Goal: Task Accomplishment & Management: Manage account settings

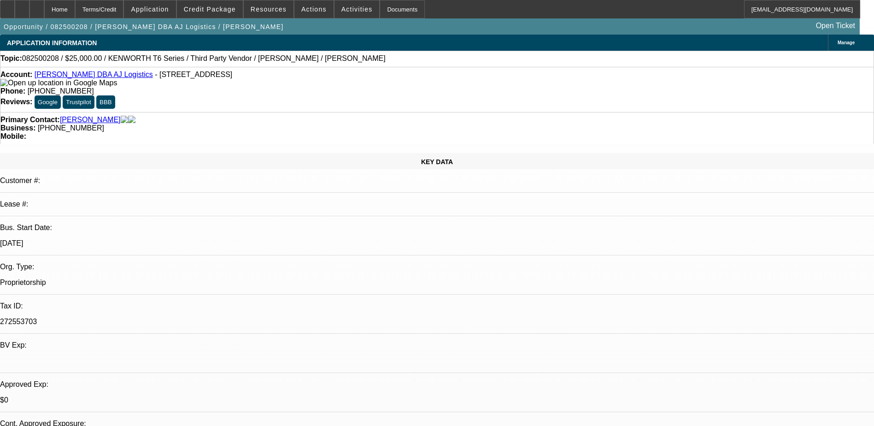
select select "0"
select select "2"
select select "0.1"
select select "4"
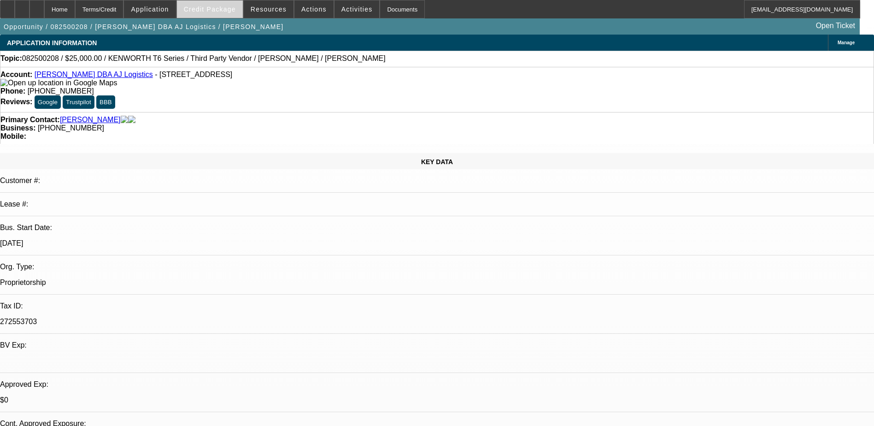
click at [232, 7] on span "Credit Package" at bounding box center [210, 9] width 52 height 7
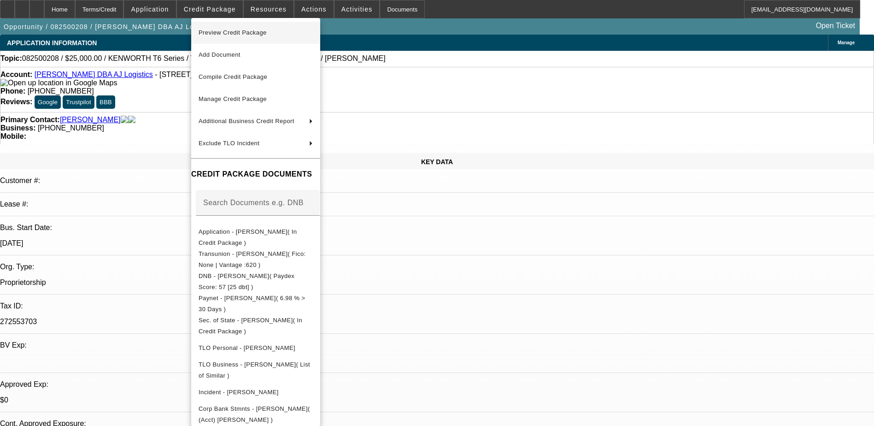
click at [254, 28] on span "Preview Credit Package" at bounding box center [256, 32] width 114 height 11
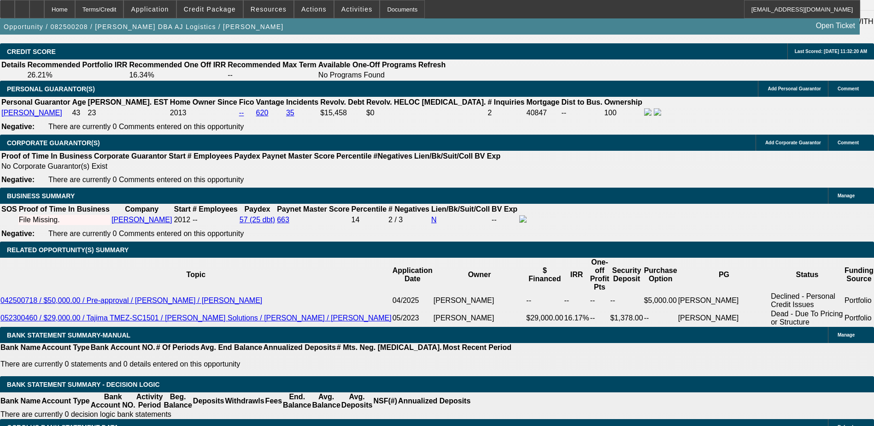
scroll to position [1337, 0]
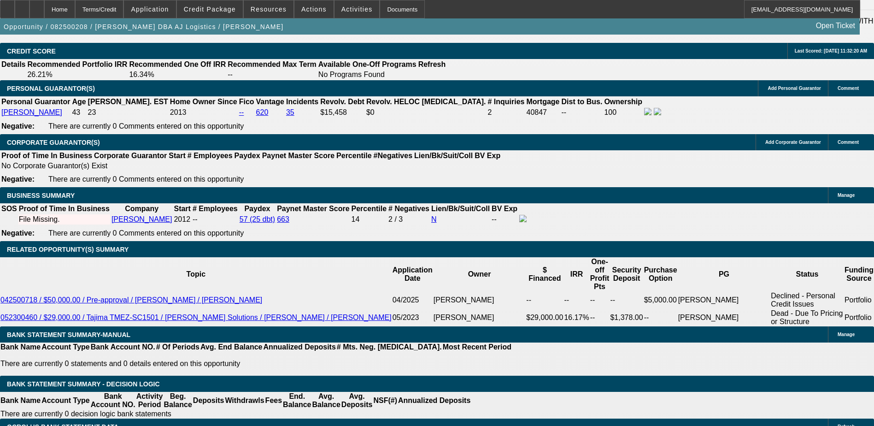
click at [44, 2] on div at bounding box center [36, 9] width 15 height 18
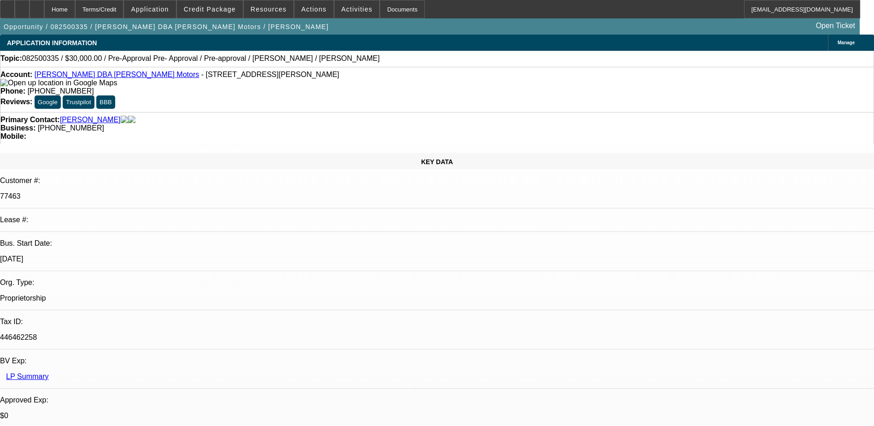
select select "0"
select select "6"
select select "0"
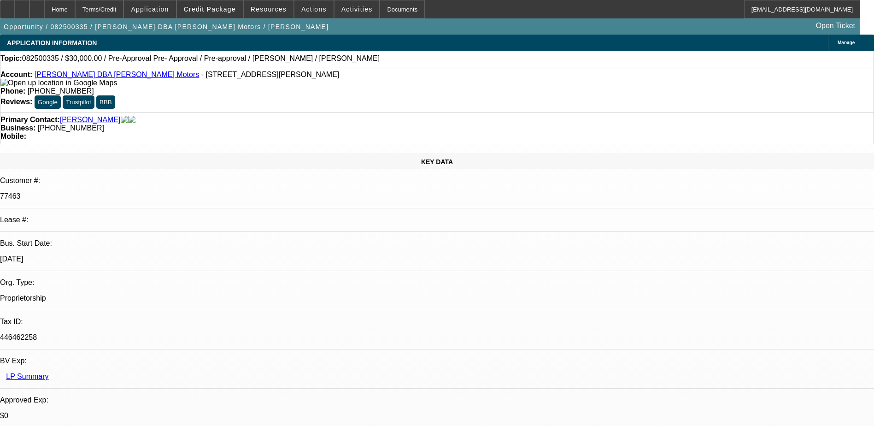
select select "0"
select select "6"
select select "0"
select select "2"
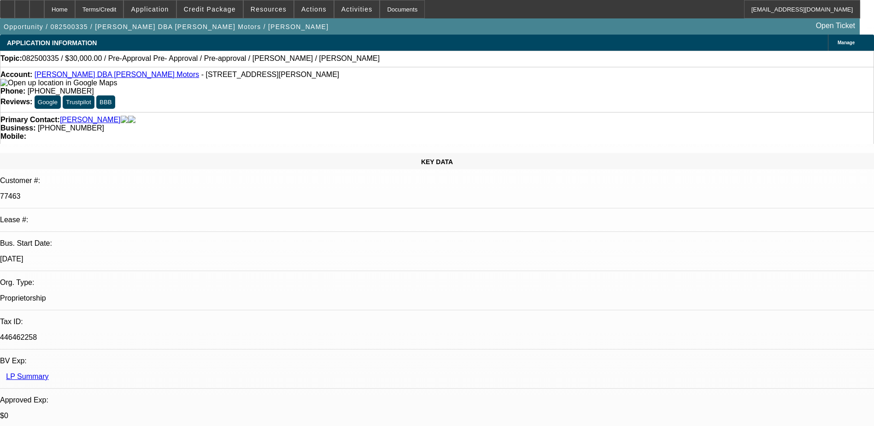
select select "2"
select select "0"
select select "6"
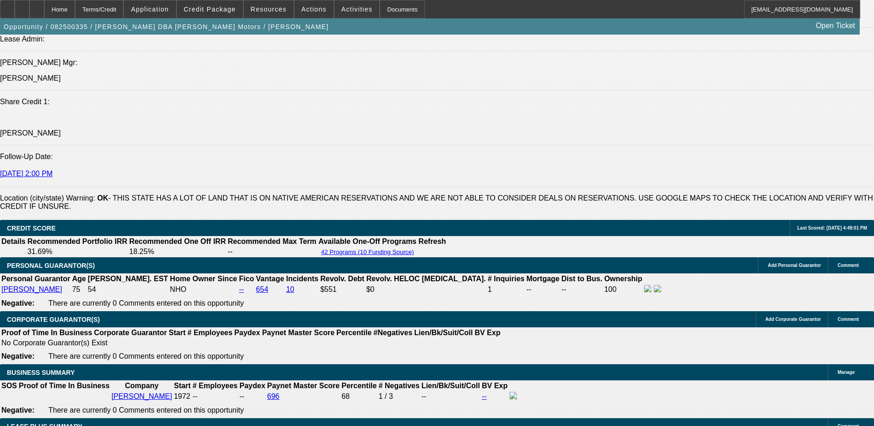
scroll to position [1060, 0]
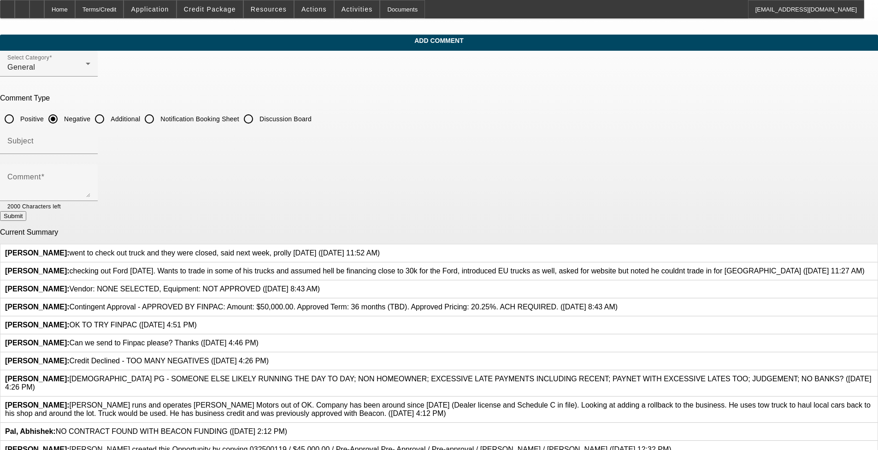
scroll to position [79, 0]
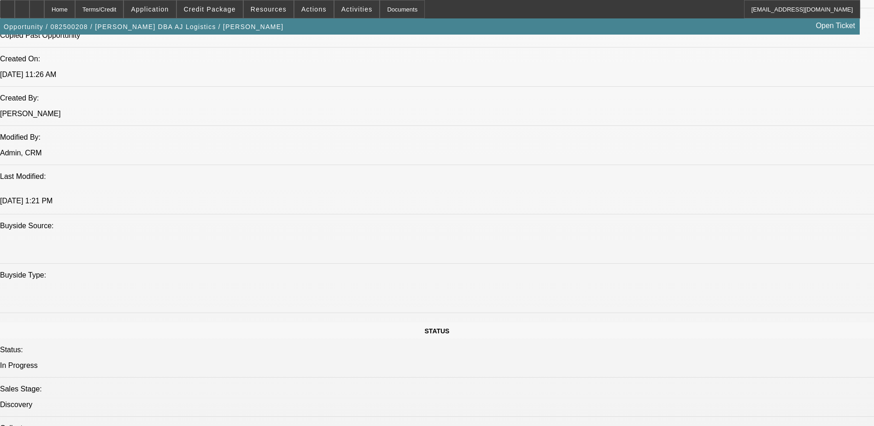
select select "0"
select select "0.1"
select select "4"
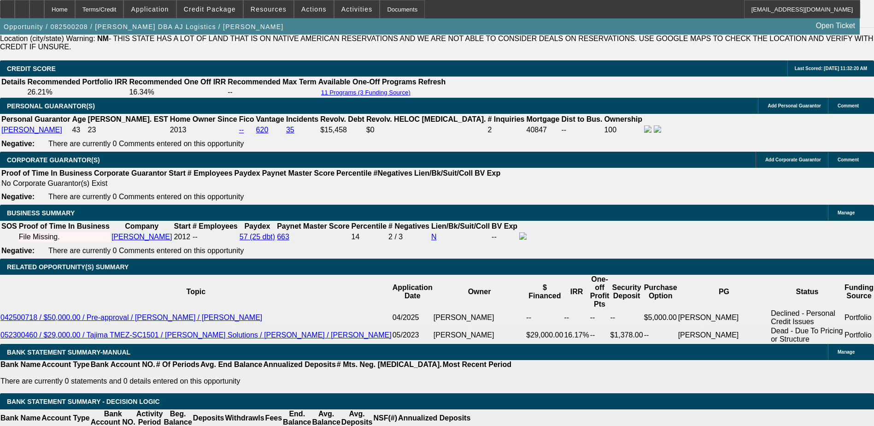
scroll to position [1352, 0]
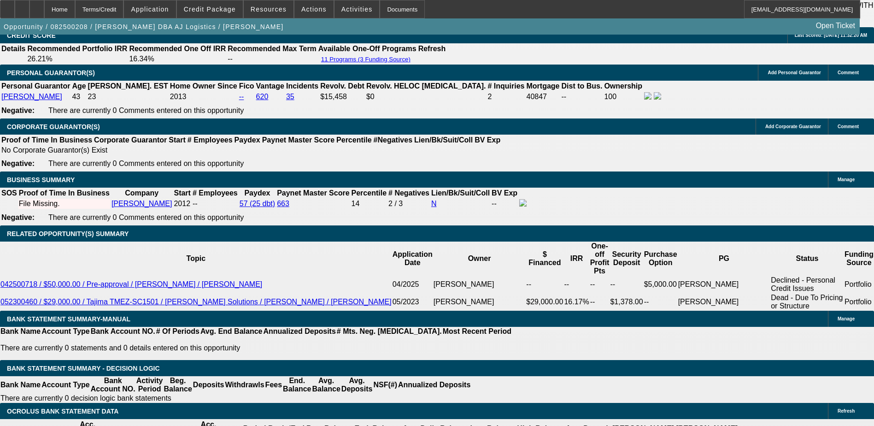
select select "0.2"
type input "$5,000.00"
type input "UNKNOWN"
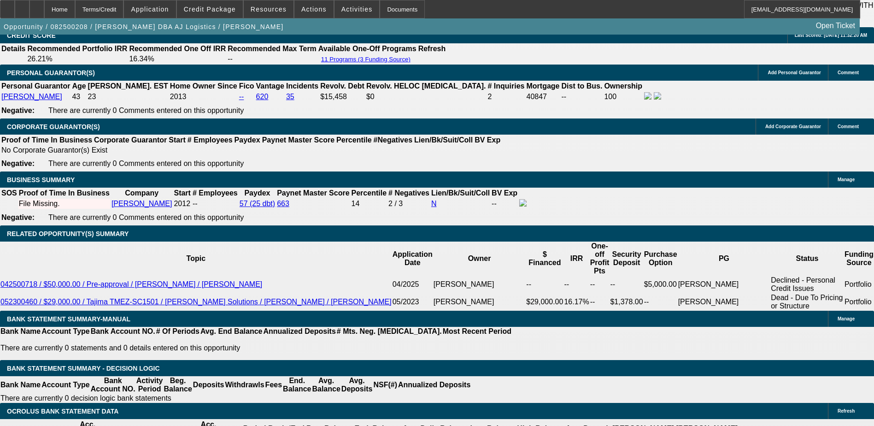
type input "$1,102.87"
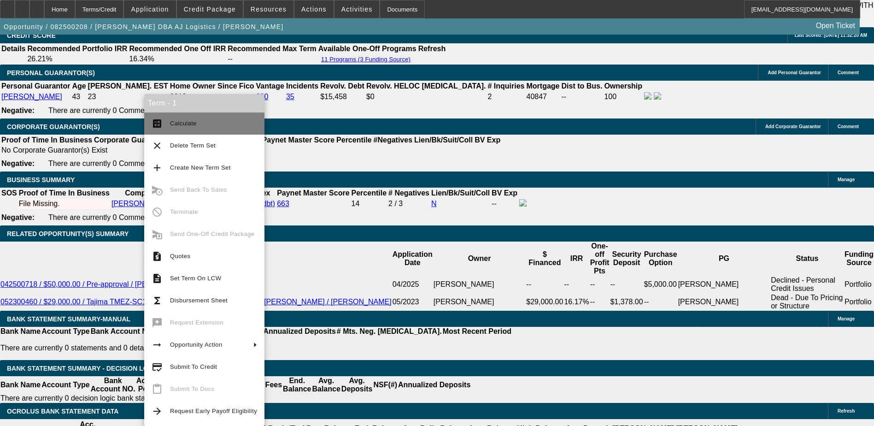
click at [202, 127] on span "Calculate" at bounding box center [213, 123] width 87 height 11
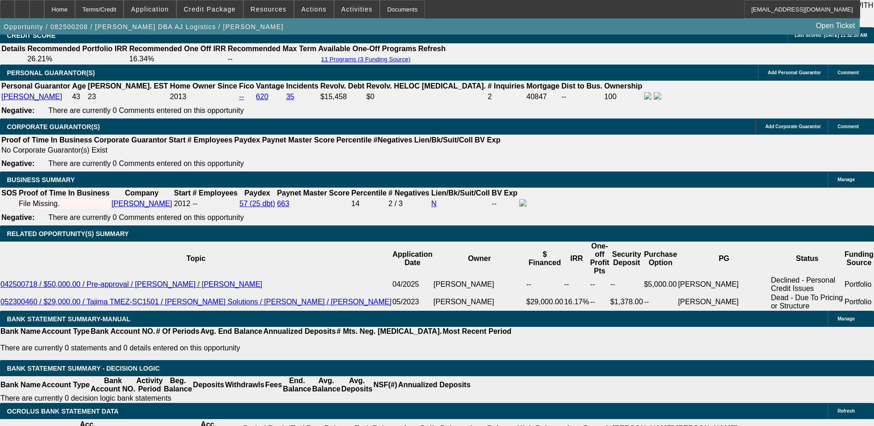
scroll to position [1490, 0]
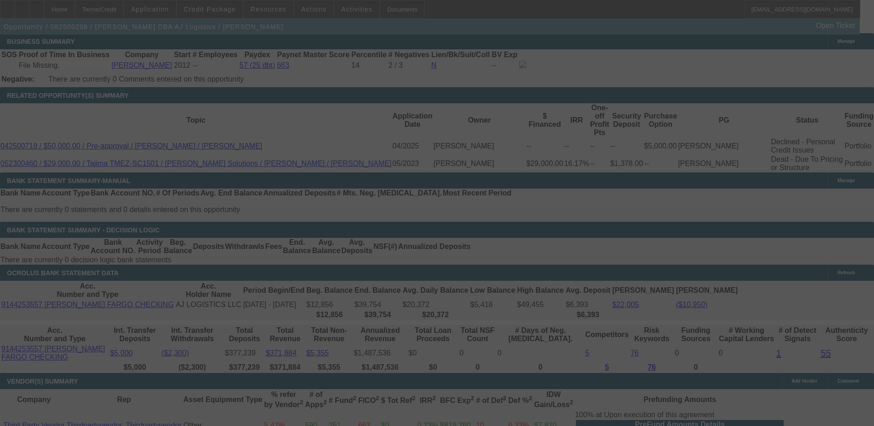
select select "0.2"
select select "0"
select select "0.1"
select select "4"
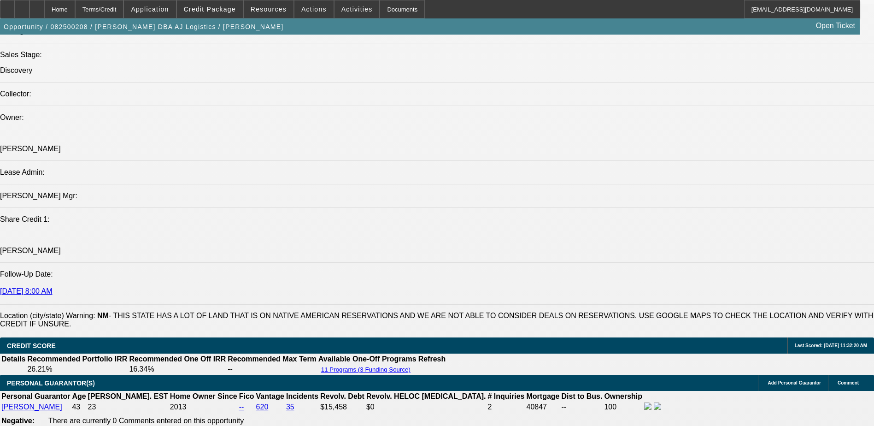
scroll to position [1021, 0]
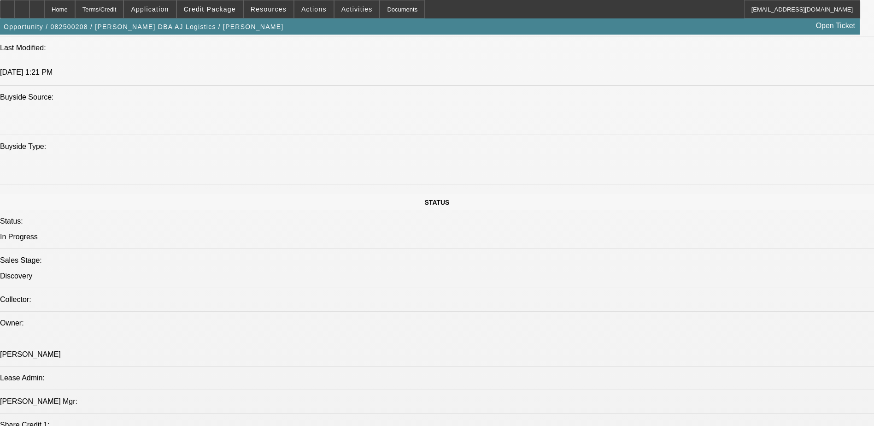
scroll to position [975, 0]
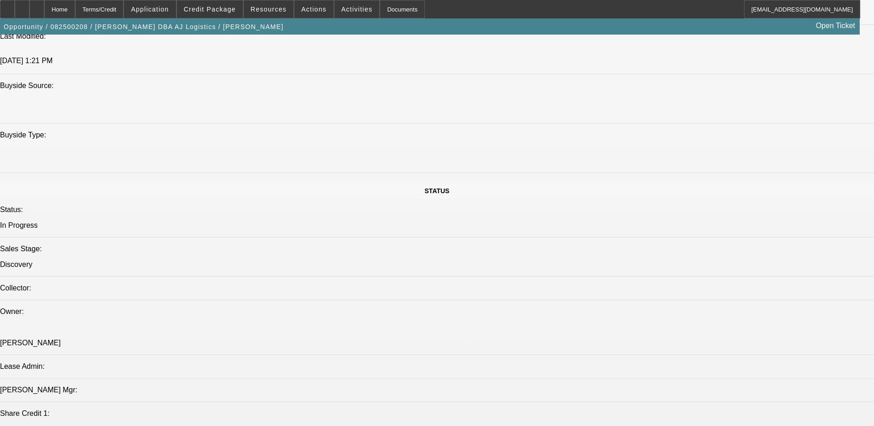
scroll to position [837, 0]
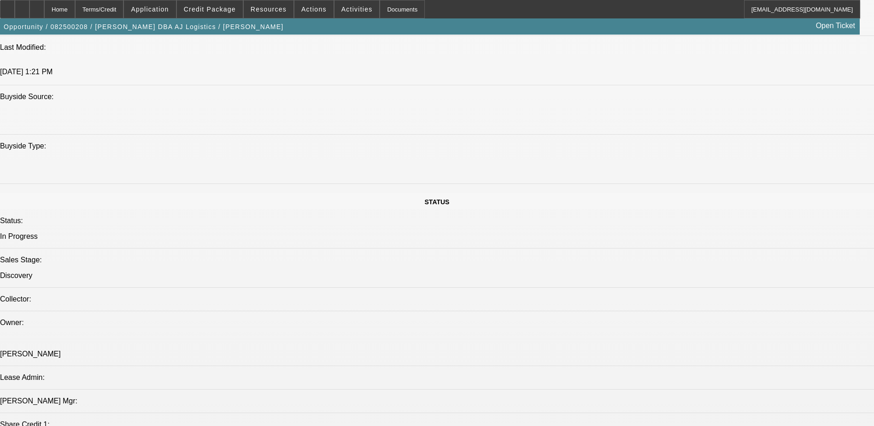
click at [210, 5] on span at bounding box center [210, 9] width 66 height 22
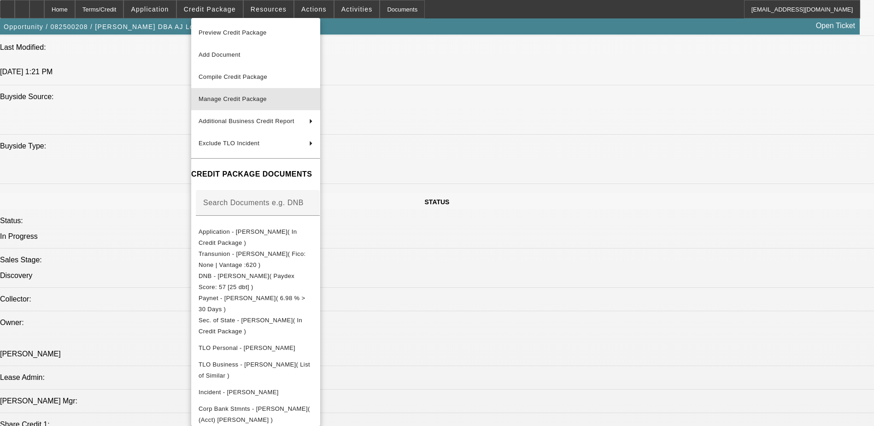
click at [267, 94] on button "Manage Credit Package" at bounding box center [255, 99] width 129 height 22
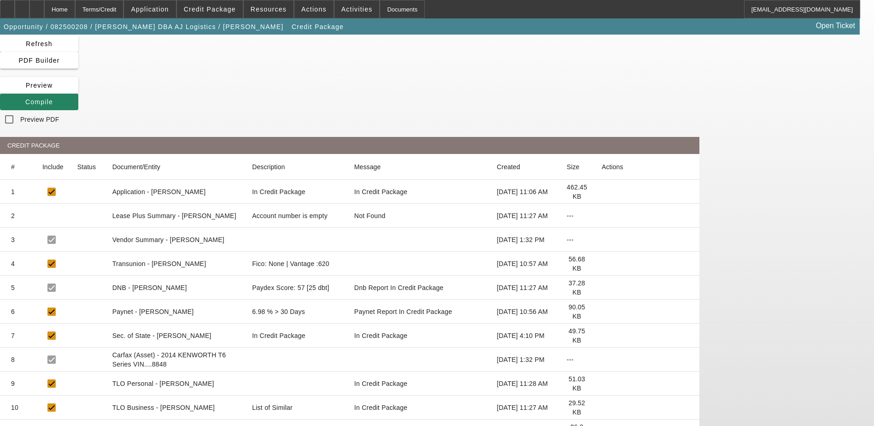
scroll to position [67, 0]
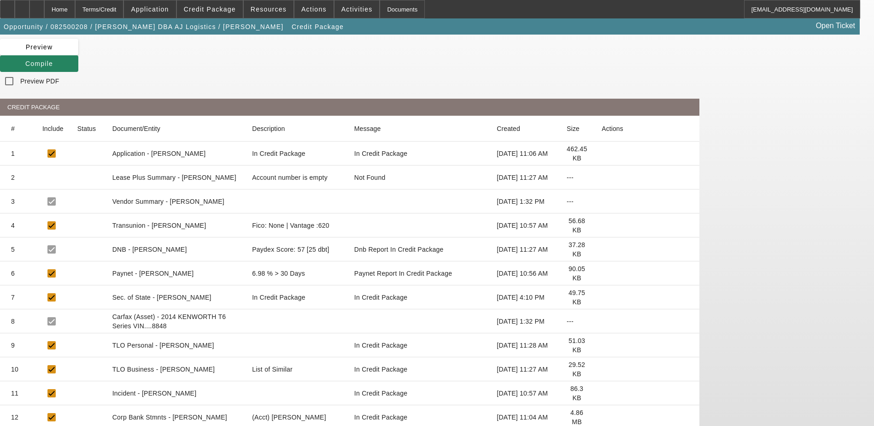
click at [602, 417] on icon at bounding box center [602, 417] width 0 height 0
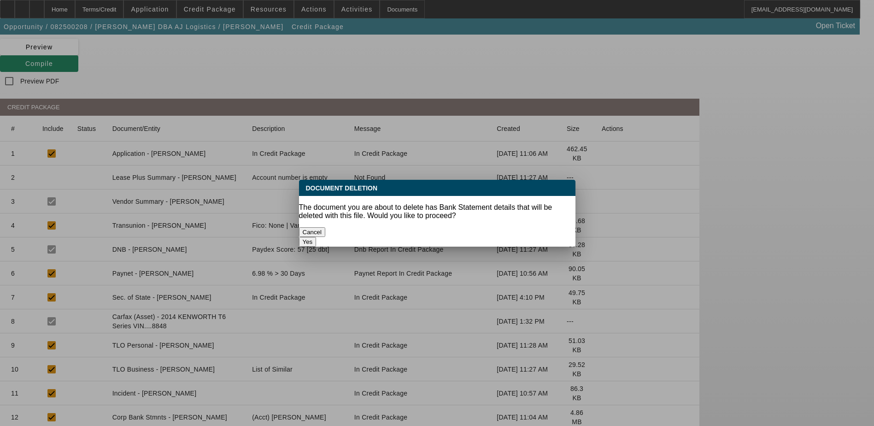
click at [317, 237] on button "Yes" at bounding box center [308, 242] width 18 height 10
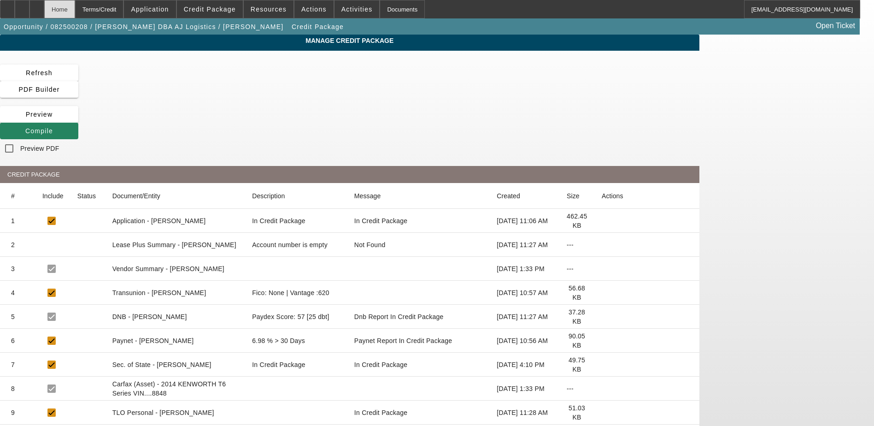
click at [75, 10] on div "Home" at bounding box center [59, 9] width 31 height 18
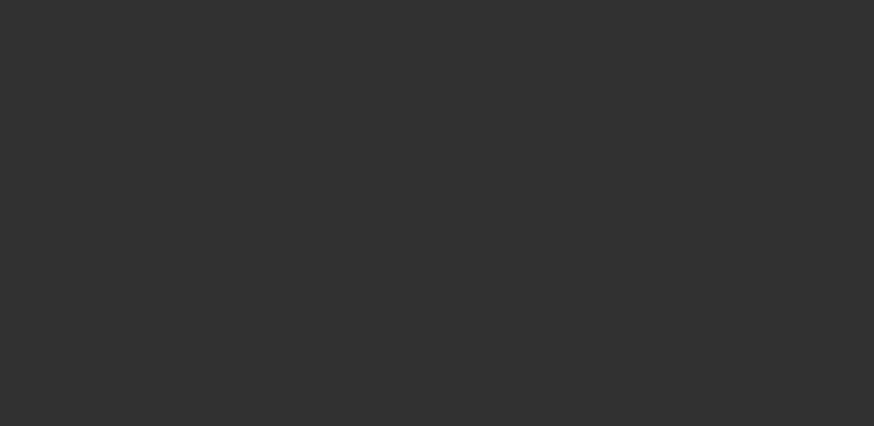
click at [34, 10] on div at bounding box center [437, 213] width 874 height 426
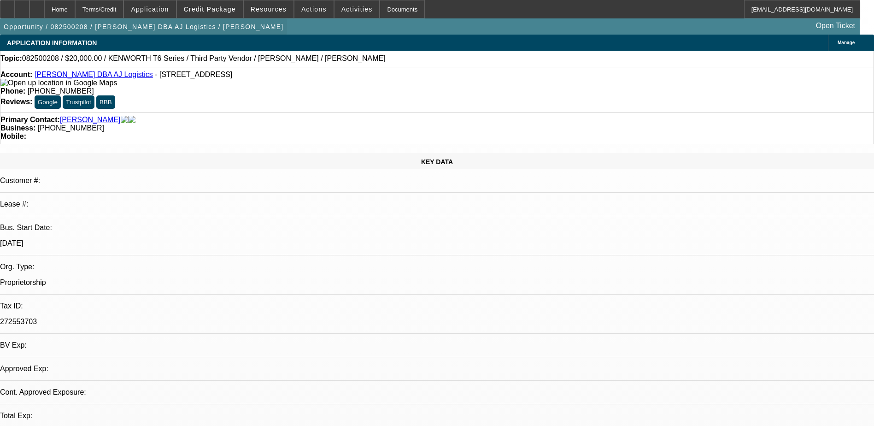
select select "0.2"
select select "0"
select select "0.1"
select select "4"
click at [22, 6] on icon at bounding box center [22, 6] width 0 height 0
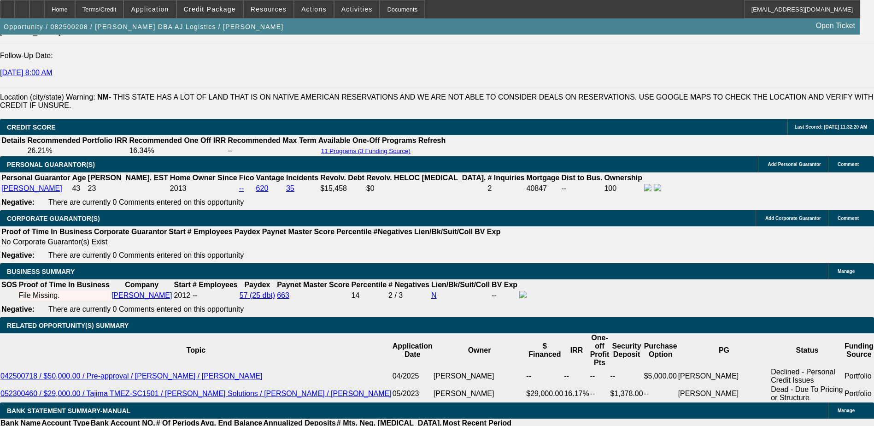
scroll to position [1244, 0]
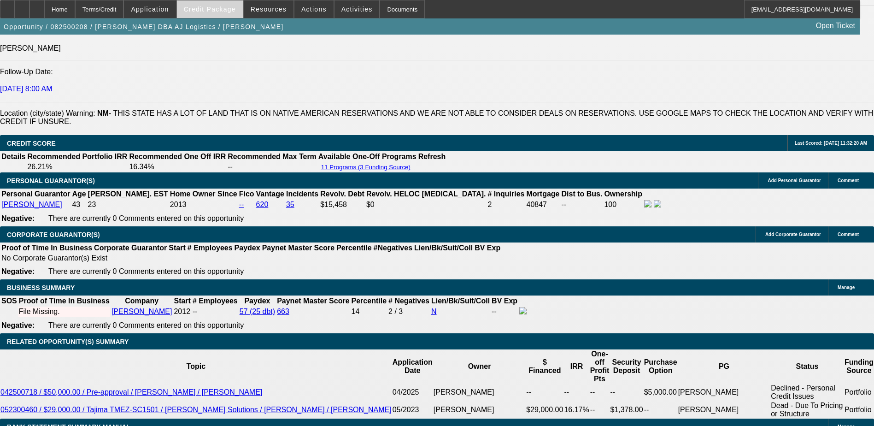
click at [200, 6] on span "Credit Package" at bounding box center [210, 9] width 52 height 7
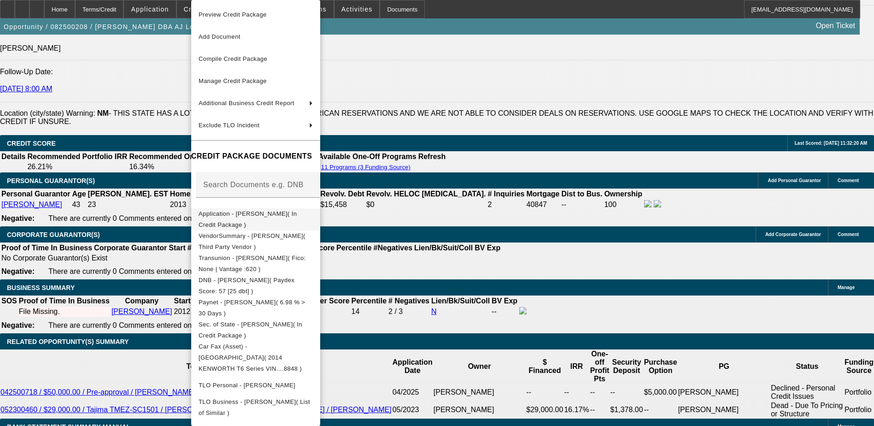
click at [257, 216] on span "Application - Jose A Reza( In Credit Package )" at bounding box center [248, 219] width 98 height 18
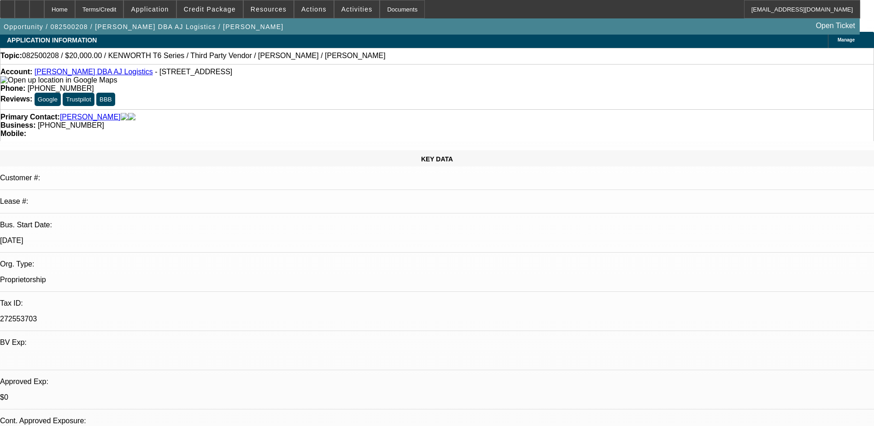
scroll to position [0, 0]
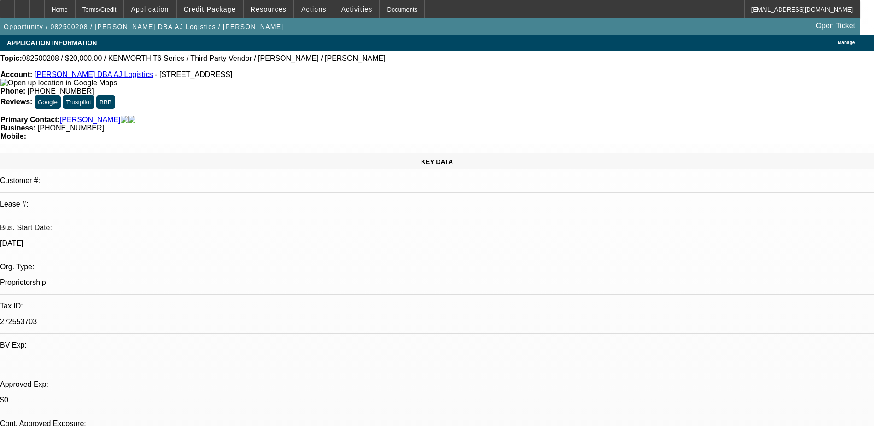
click at [300, 39] on div "APPLICATION INFORMATION Manage" at bounding box center [437, 43] width 874 height 16
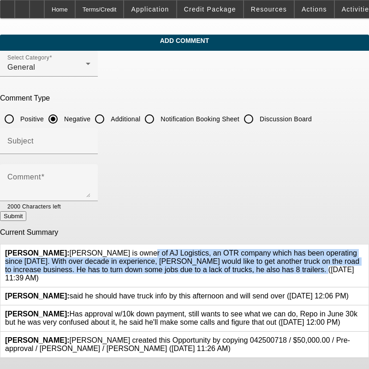
drag, startPoint x: 78, startPoint y: 245, endPoint x: 234, endPoint y: 270, distance: 158.2
click at [234, 270] on div "[PERSON_NAME]: [PERSON_NAME] is owner of AJ Logistics, an OTR company which has…" at bounding box center [184, 265] width 368 height 43
drag, startPoint x: 234, startPoint y: 270, endPoint x: 195, endPoint y: 253, distance: 42.7
copy span "[PERSON_NAME] is owner of AJ Logistics, an OTR company which has been operating…"
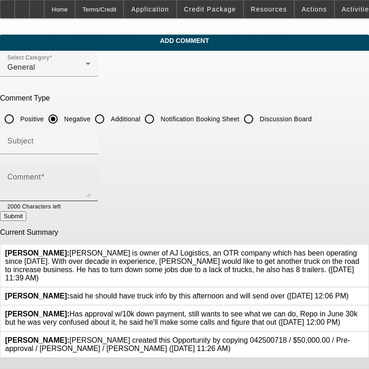
click at [68, 183] on textarea "Comment" at bounding box center [48, 186] width 83 height 22
paste textarea "[PERSON_NAME] is owner of AJ Logistics, an OTR company which has been operating…"
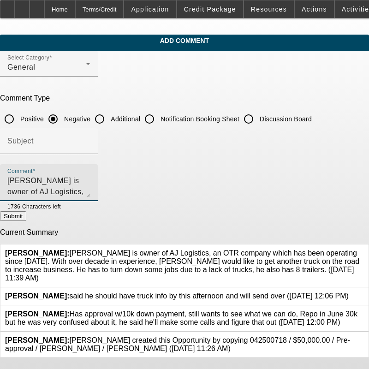
scroll to position [9, 0]
click at [90, 180] on textarea "[PERSON_NAME] is owner of AJ Logistics, an OTR company which has been operating…" at bounding box center [48, 186] width 83 height 22
click at [90, 176] on textarea "[PERSON_NAME] is owner of AJ Logistics, an OTR company which has been operating…" at bounding box center [48, 186] width 83 height 22
click at [90, 182] on textarea "[PERSON_NAME] is owner of AJ Logistics, an OTR company which has been operating…" at bounding box center [48, 186] width 83 height 22
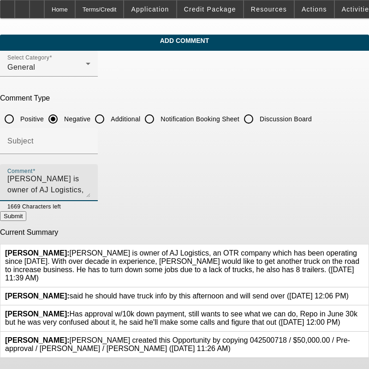
click at [90, 186] on textarea "[PERSON_NAME] is owner of AJ Logistics, an OTR company which has been operating…" at bounding box center [48, 186] width 83 height 22
drag, startPoint x: 301, startPoint y: 190, endPoint x: 306, endPoint y: 190, distance: 5.1
click at [90, 190] on textarea "[PERSON_NAME] is owner of AJ Logistics, an OTR company which has been operating…" at bounding box center [48, 186] width 83 height 22
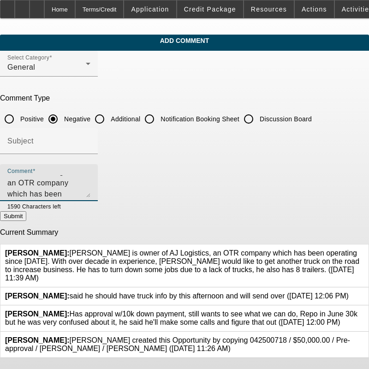
click at [90, 193] on textarea "Jose is owner of AJ Logistics, an OTR company which has been operating since 20…" at bounding box center [48, 186] width 83 height 22
click at [90, 191] on textarea "Jose is owner of AJ Logistics, an OTR company which has been operating since 20…" at bounding box center [48, 186] width 83 height 22
type textarea "Jose is owner of AJ Logistics, an OTR company which has been operating since 20…"
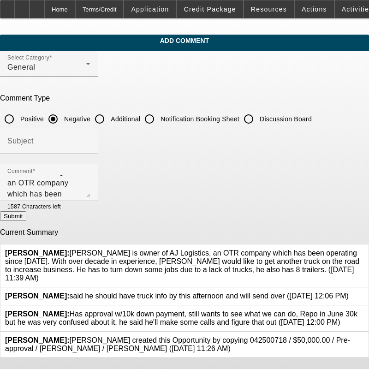
click at [364, 249] on icon at bounding box center [364, 249] width 0 height 0
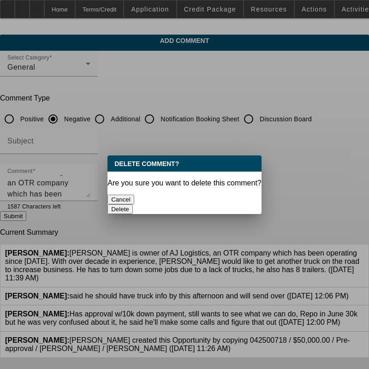
click at [133, 204] on button "Delete" at bounding box center [119, 209] width 25 height 10
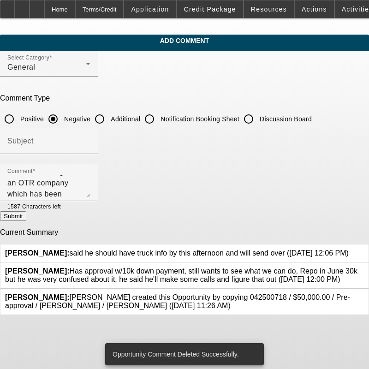
click at [26, 216] on button "Submit" at bounding box center [13, 216] width 26 height 10
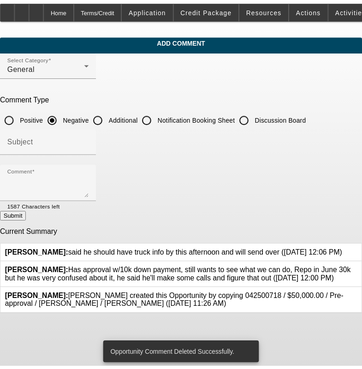
scroll to position [0, 0]
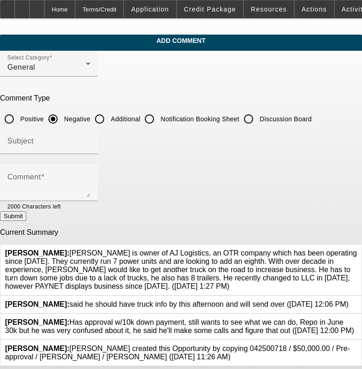
scroll to position [10, 0]
click at [357, 318] on icon at bounding box center [357, 318] width 0 height 0
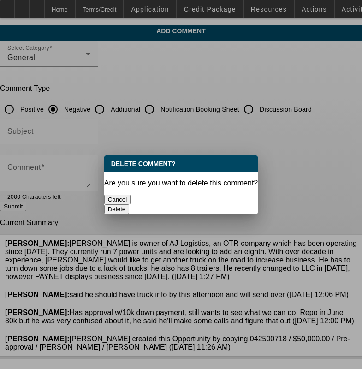
scroll to position [0, 0]
click at [130, 204] on button "Delete" at bounding box center [116, 209] width 25 height 10
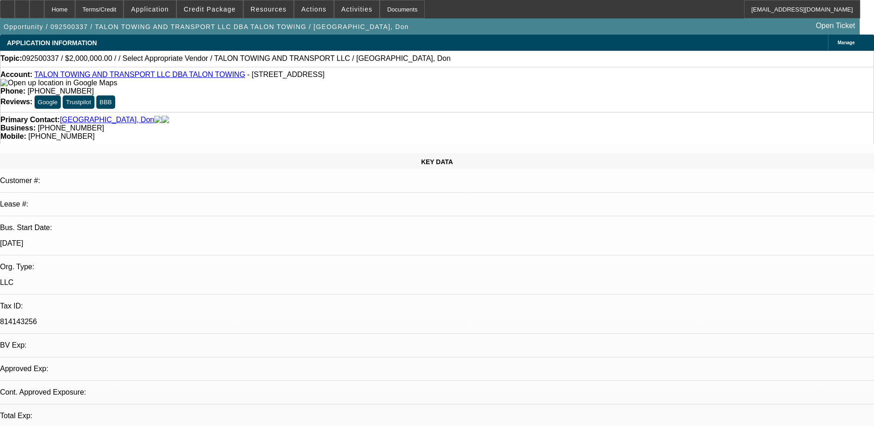
select select "0"
select select "2"
select select "0"
select select "1"
select select "2"
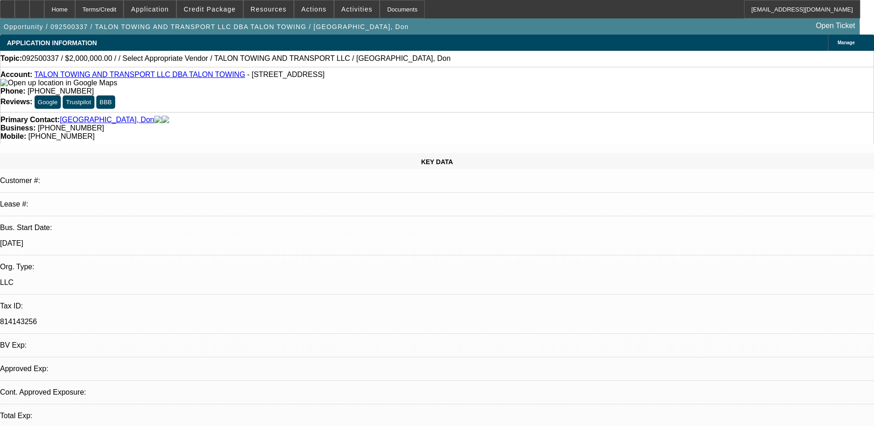
select select "6"
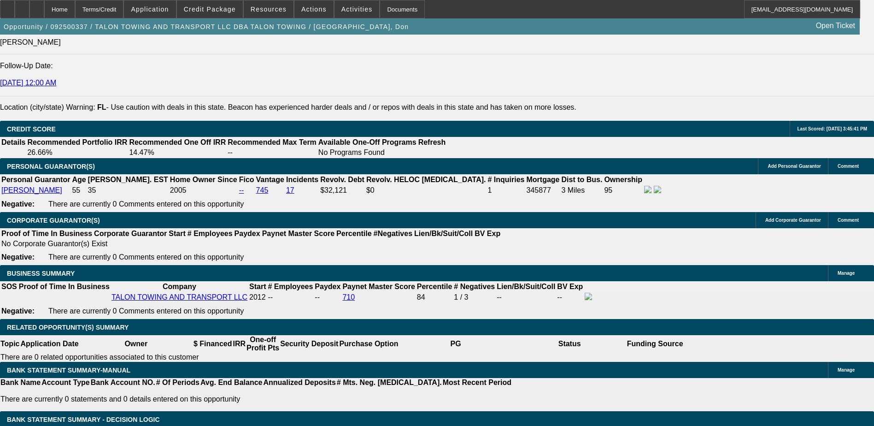
scroll to position [1244, 0]
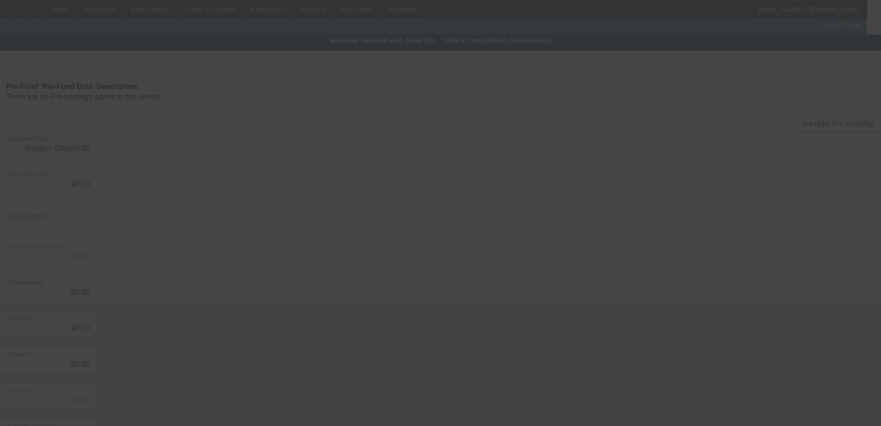
type input "$2,000,000.00"
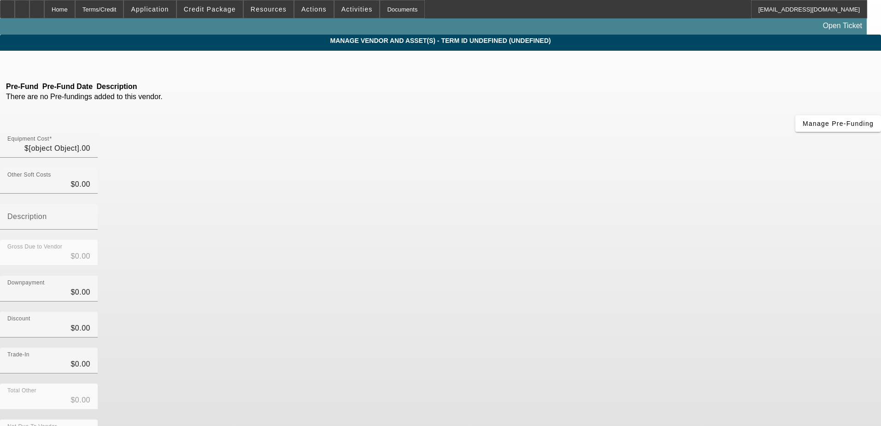
type input "$2,000,000.00"
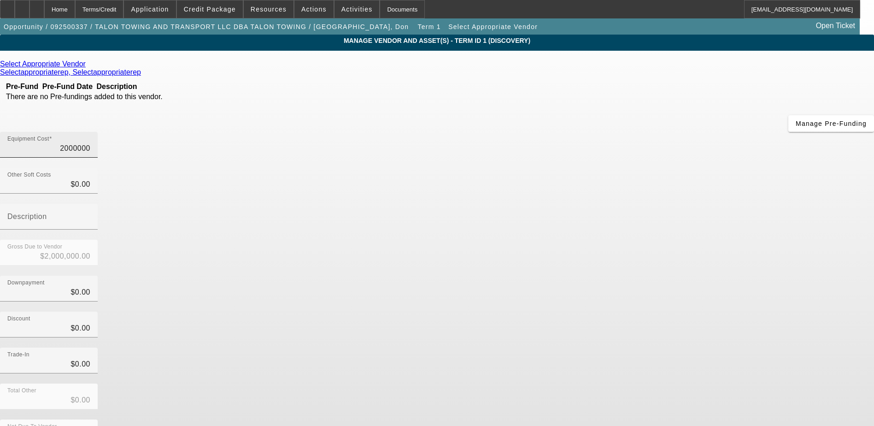
click at [90, 143] on input "2000000" at bounding box center [48, 148] width 83 height 11
type input "2"
type input "$2.00"
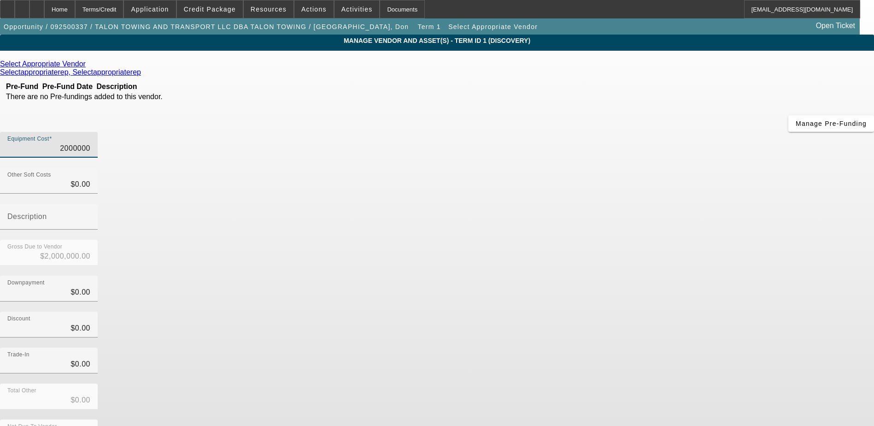
type input "$2.00"
type input "20"
type input "$20.00"
type input "203"
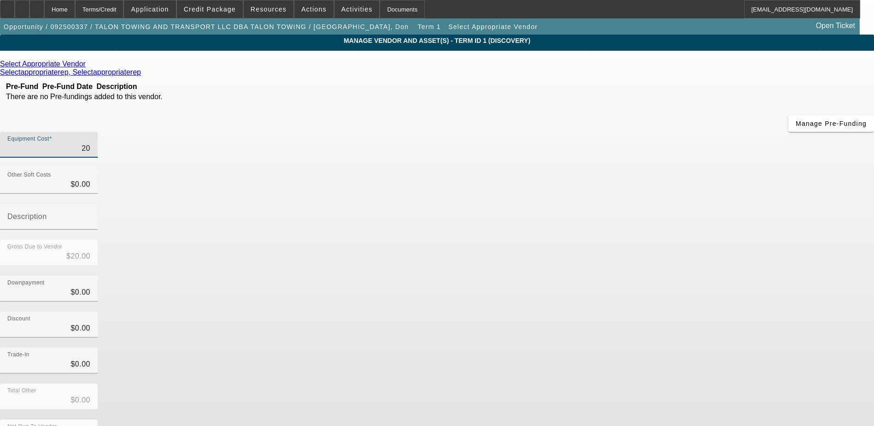
type input "$203.00"
type input "2035"
type input "$2,035.00"
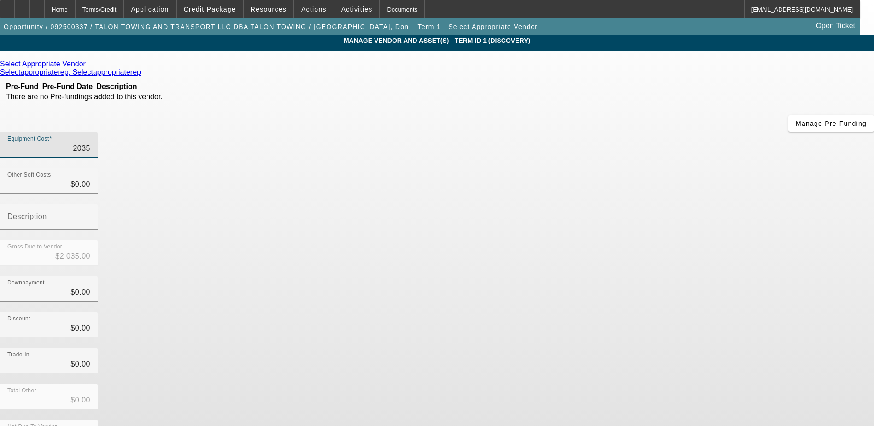
type input "20356"
type input "$20,356.00"
type input "203565"
type input "$203,565.00"
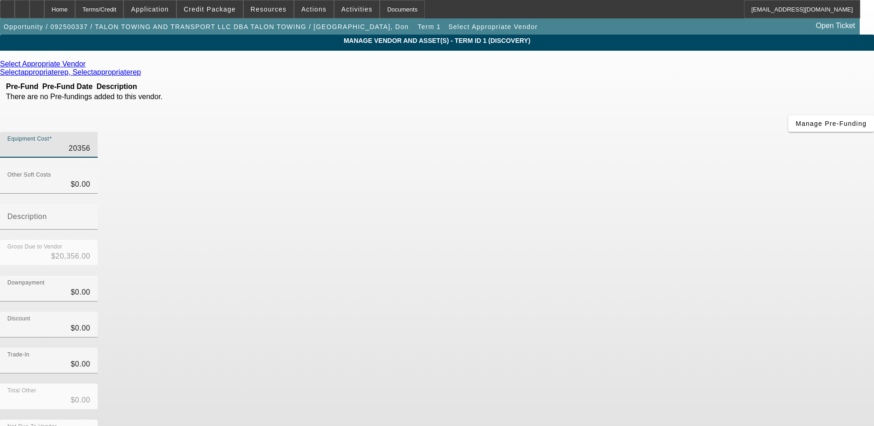
type input "$203,565.00"
type input "2035658"
type input "$2,035,658.00"
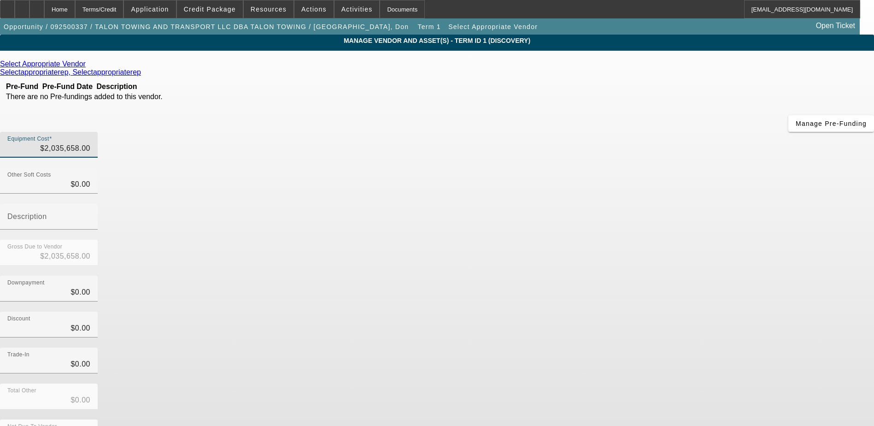
click at [616, 276] on div "Downpayment $0.00" at bounding box center [437, 294] width 874 height 36
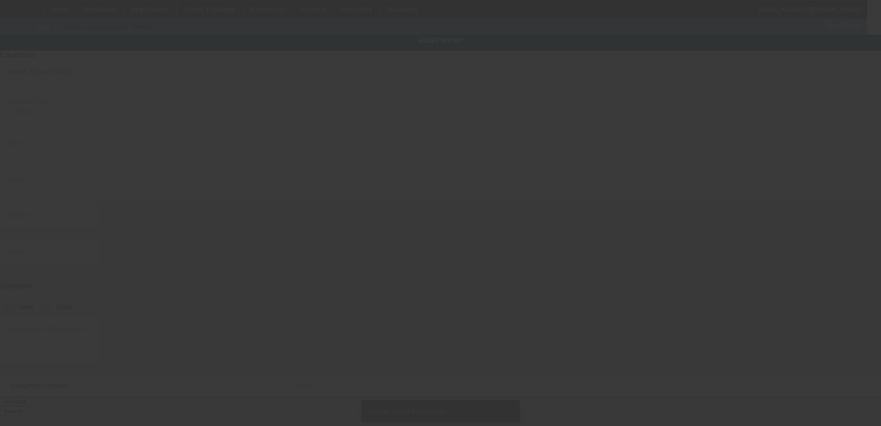
type textarea "Tow Truck"
type input "5085 Pan American Blvd"
type input "North Port"
type input "34287"
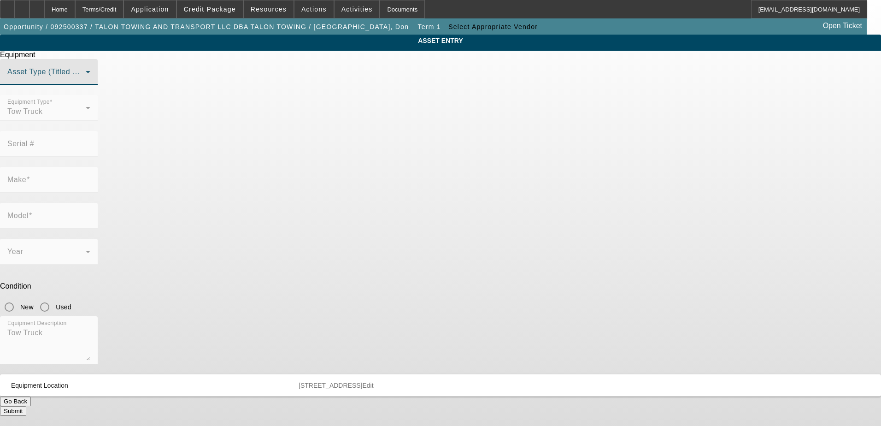
click at [86, 81] on span at bounding box center [46, 75] width 78 height 11
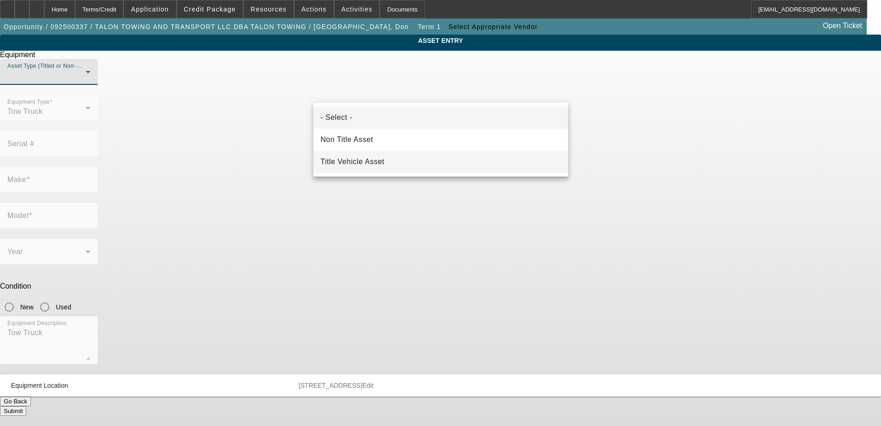
click at [406, 163] on mat-option "Title Vehicle Asset" at bounding box center [440, 162] width 255 height 22
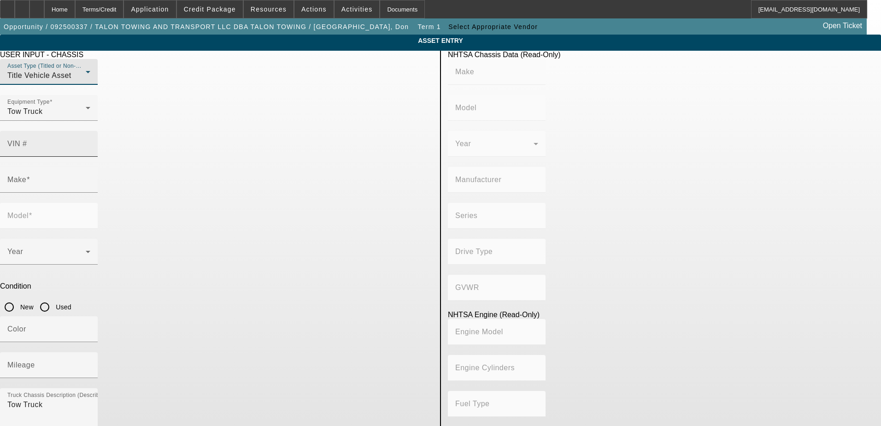
click at [90, 131] on div "VIN #" at bounding box center [48, 144] width 83 height 26
click at [90, 142] on input "VIN #" at bounding box center [48, 147] width 83 height 11
paste input "1NPXX4TX4JD473445"
type input "1NPXX4TX4JD473445"
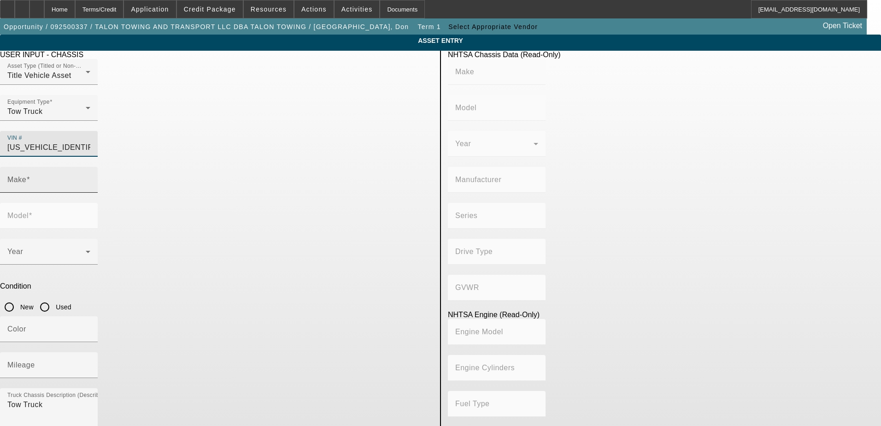
type input "PETERBILT"
type input "389"
type input "PETERBILT MOTORS COMPANY"
type input "Other"
type input "Class 8: 33,001 lb and above (14,969 kg and above)"
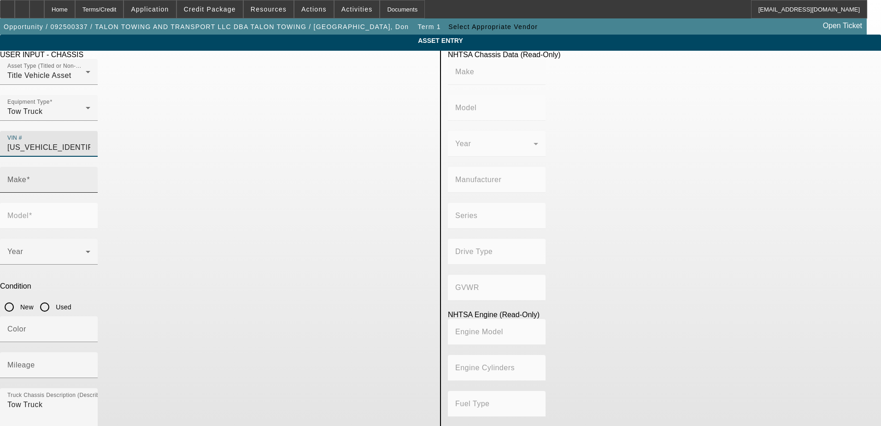
type input "ISX"
type input "6"
type input "Diesel"
type input "915.3561614209"
type input "15"
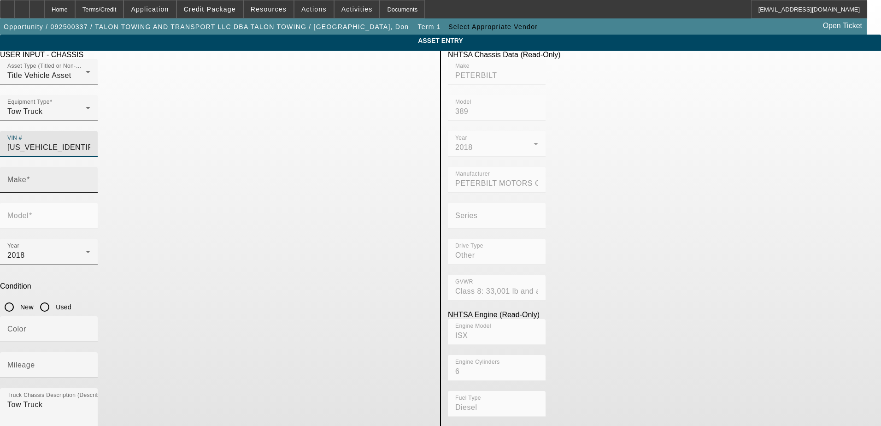
type input "PETERBILT"
type input "389"
type input "1NPXX4TX4JD473445"
click at [54, 298] on input "Used" at bounding box center [44, 307] width 18 height 18
radio input "true"
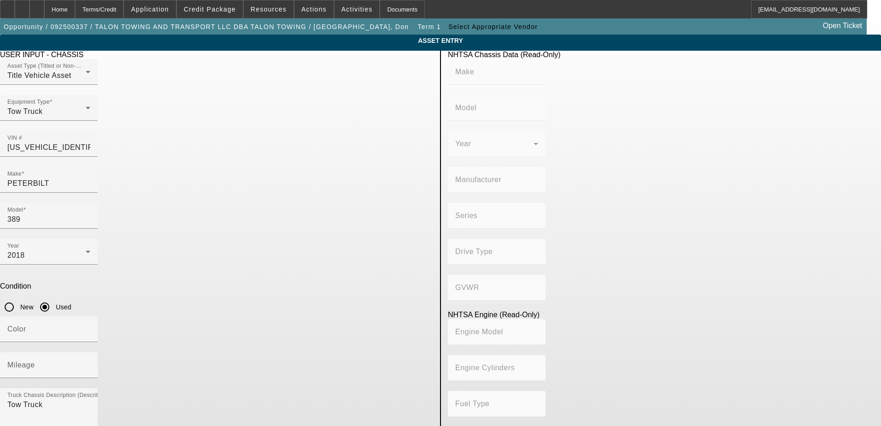
type input "PETERBILT"
type input "389"
type input "PETERBILT MOTORS COMPANY"
type input "Other"
type input "Class 8: 33,001 lb and above (14,969 kg and above)"
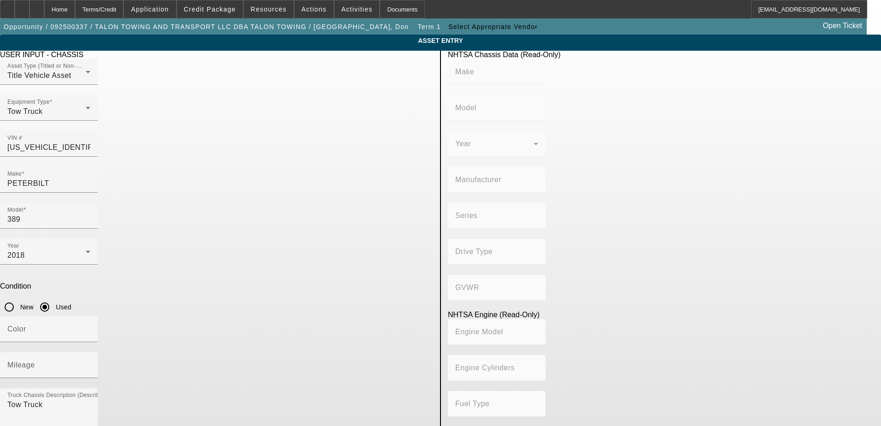
type input "ISX"
type input "6"
type input "Diesel"
type input "915.3561614209"
type input "15"
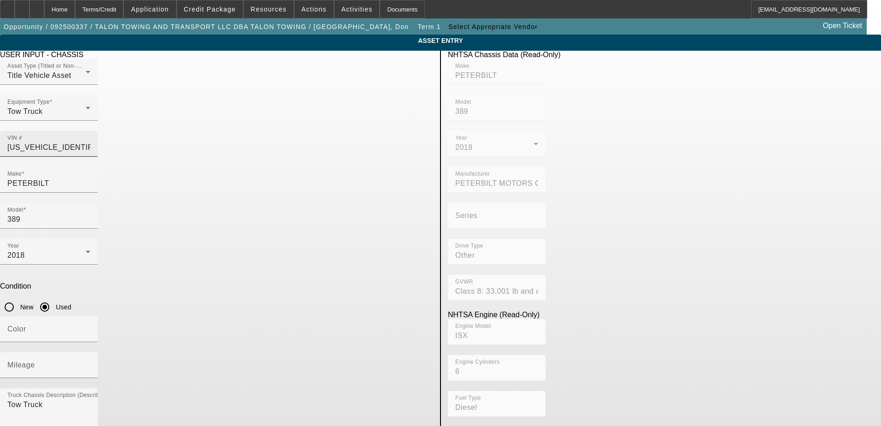
click at [90, 142] on input "1NPXX4TX4JD473445" at bounding box center [48, 147] width 83 height 11
click at [75, 8] on div "Home" at bounding box center [59, 9] width 31 height 18
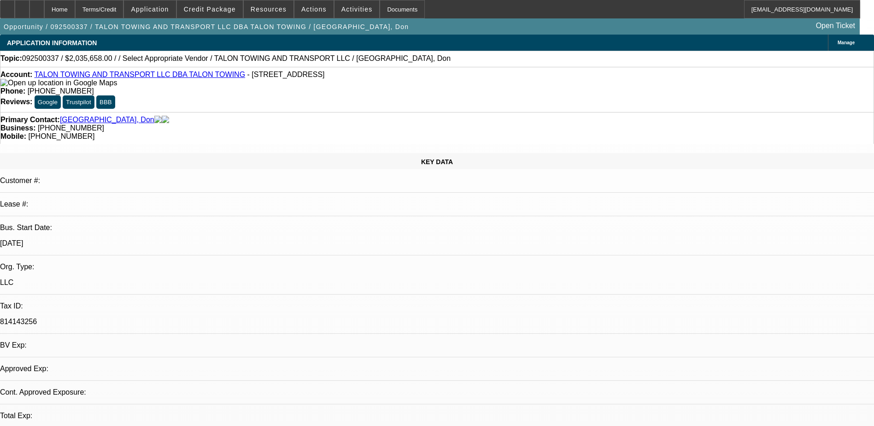
select select "0"
select select "2"
select select "0"
select select "6"
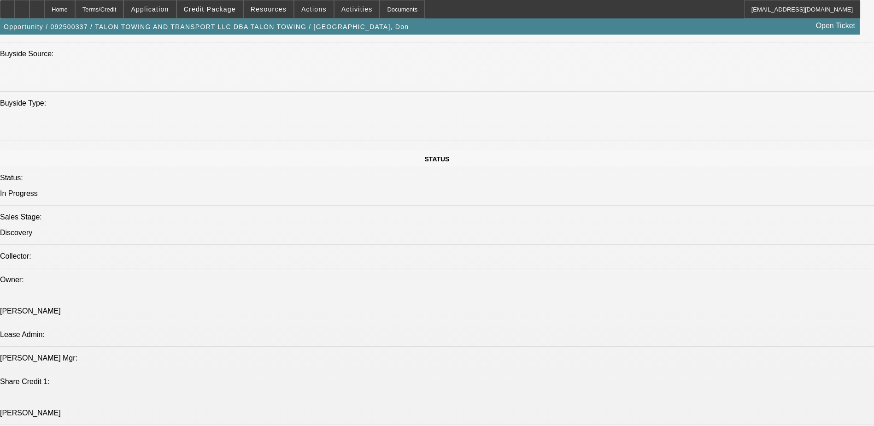
scroll to position [862, 0]
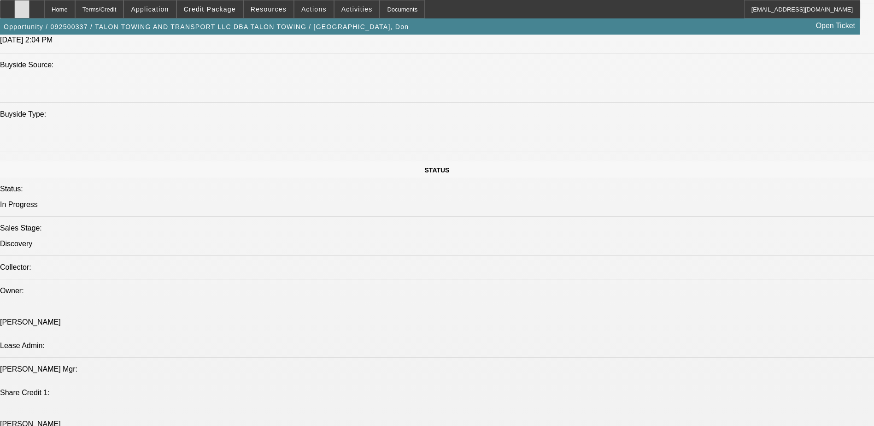
click at [29, 14] on div at bounding box center [22, 9] width 15 height 18
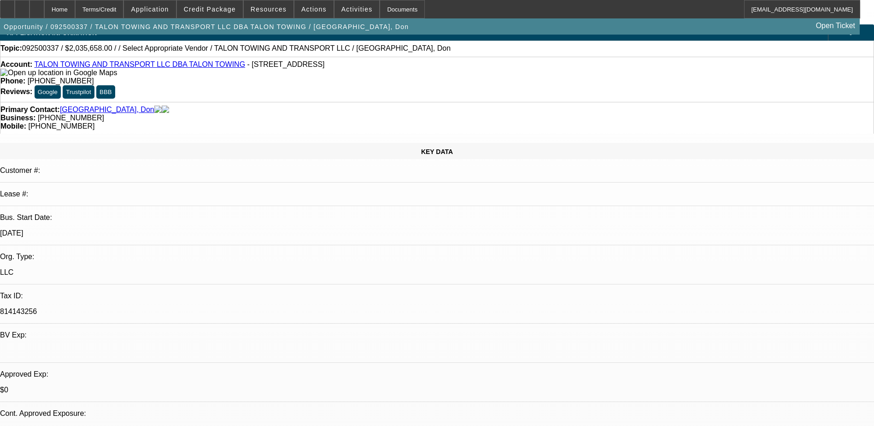
scroll to position [0, 0]
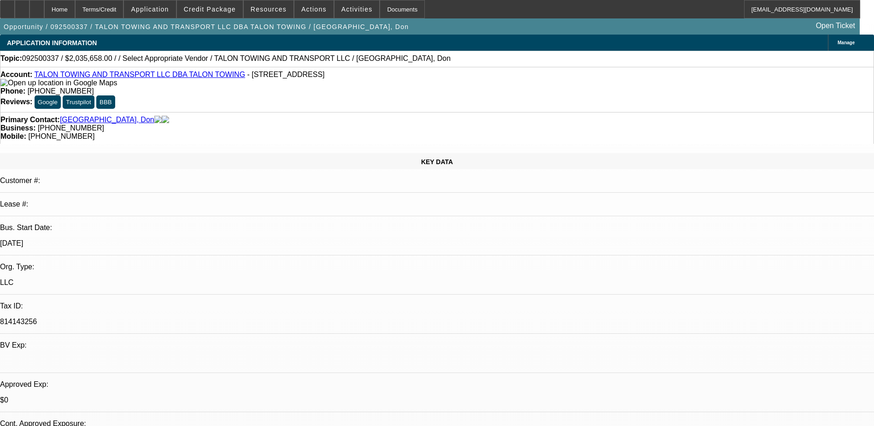
drag, startPoint x: 580, startPoint y: 289, endPoint x: 564, endPoint y: 285, distance: 16.5
click at [261, 116] on div "Primary Contact: Nottingham, Don" at bounding box center [436, 120] width 873 height 8
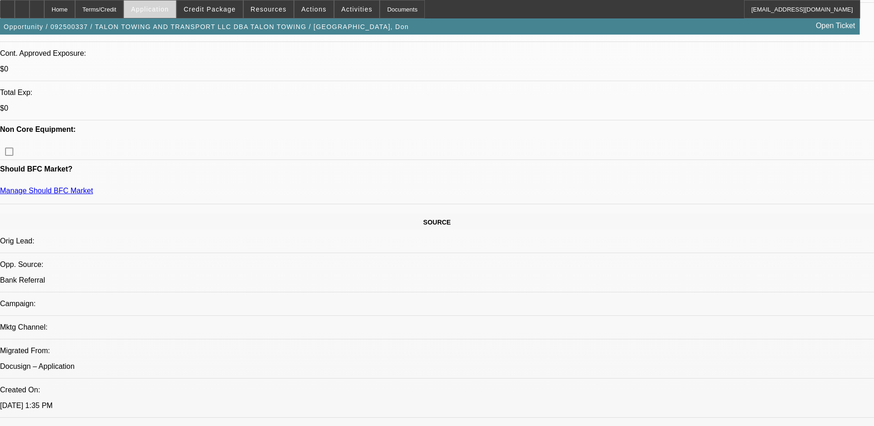
scroll to position [277, 0]
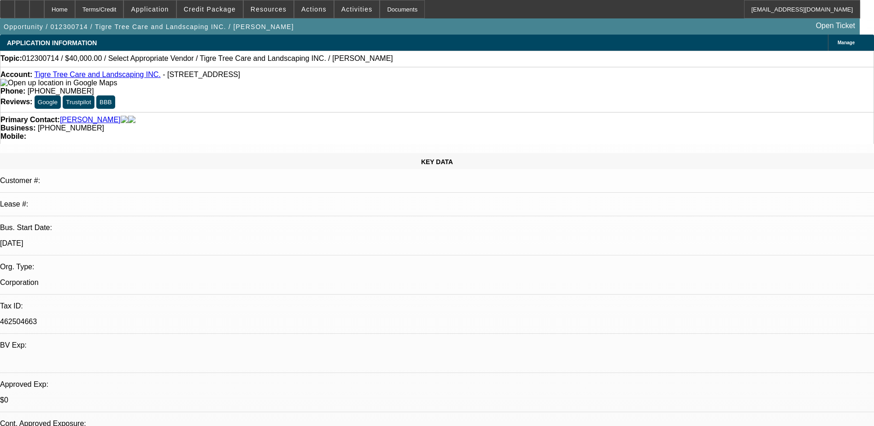
select select "0"
select select "2"
select select "0.1"
select select "1"
select select "2"
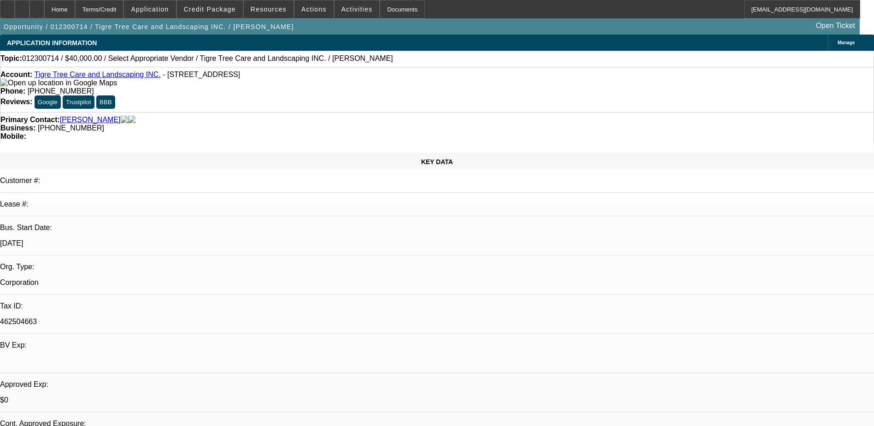
select select "4"
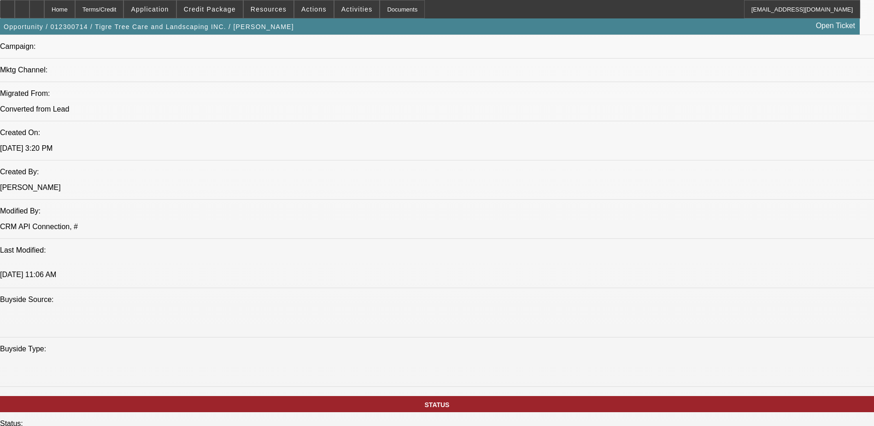
scroll to position [507, 0]
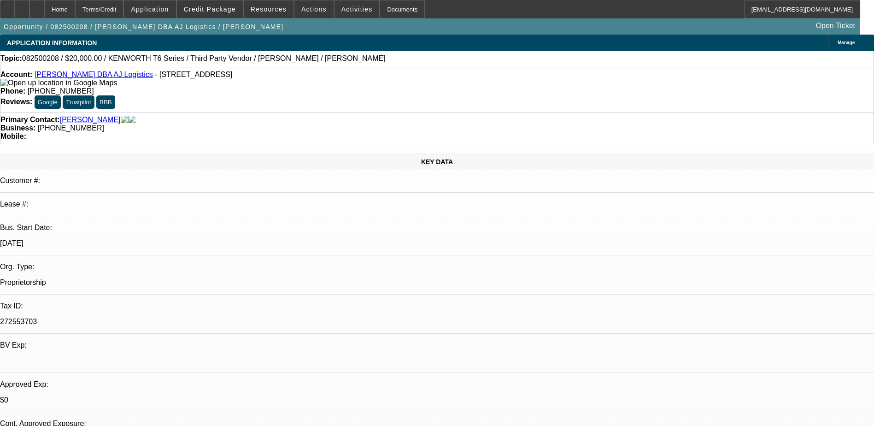
select select "0.2"
select select "0"
select select "0.1"
select select "4"
select select "0"
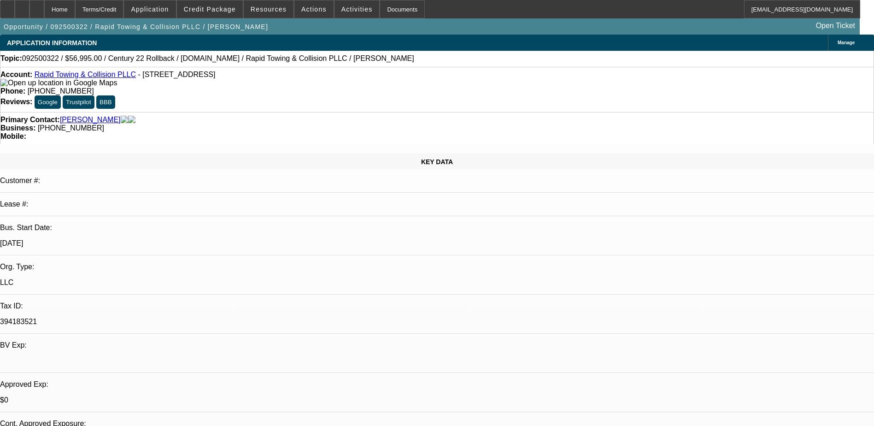
select select "2"
select select "0"
select select "2"
select select "0.1"
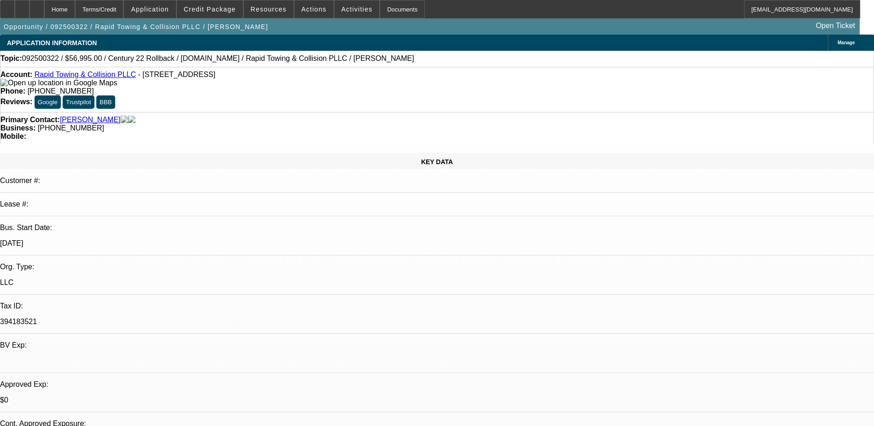
select select "0.2"
select select "2"
select select "0.1"
select select "0.2"
select select "2"
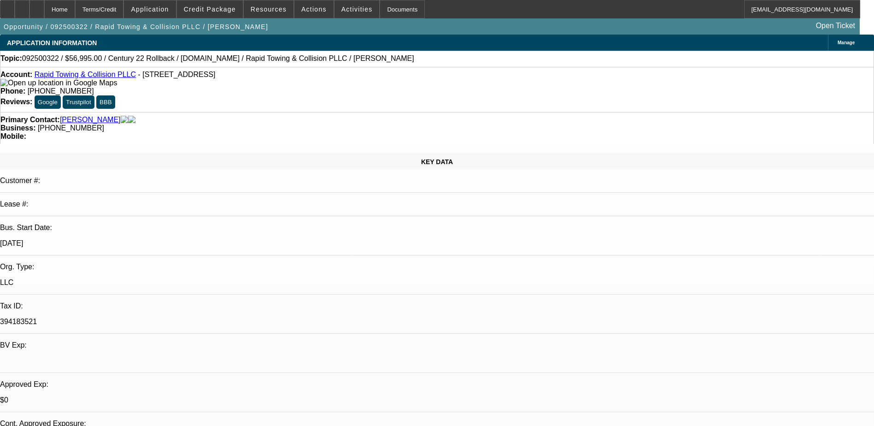
select select "0.1"
select select "1"
select select "2"
select select "6"
select select "1"
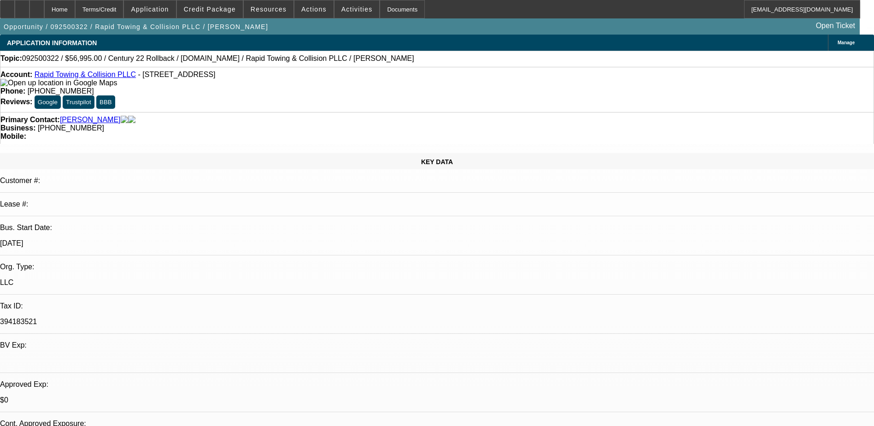
select select "2"
select select "4"
select select "1"
select select "2"
select select "4"
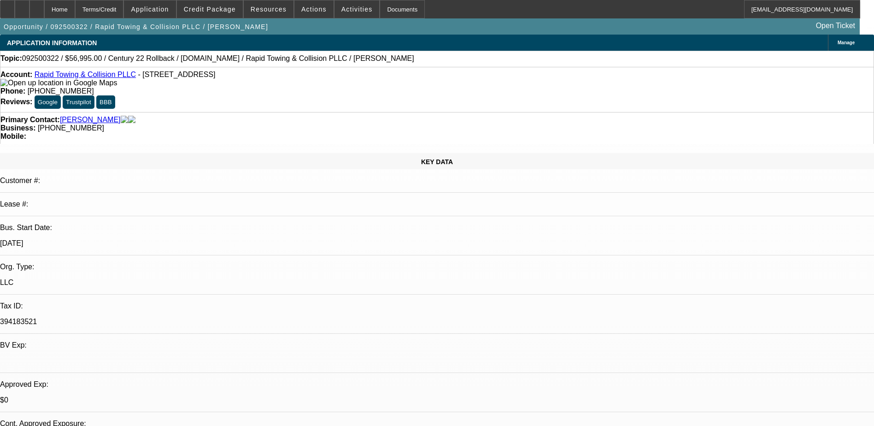
select select "1"
select select "2"
select select "4"
click at [174, 13] on span at bounding box center [150, 9] width 52 height 22
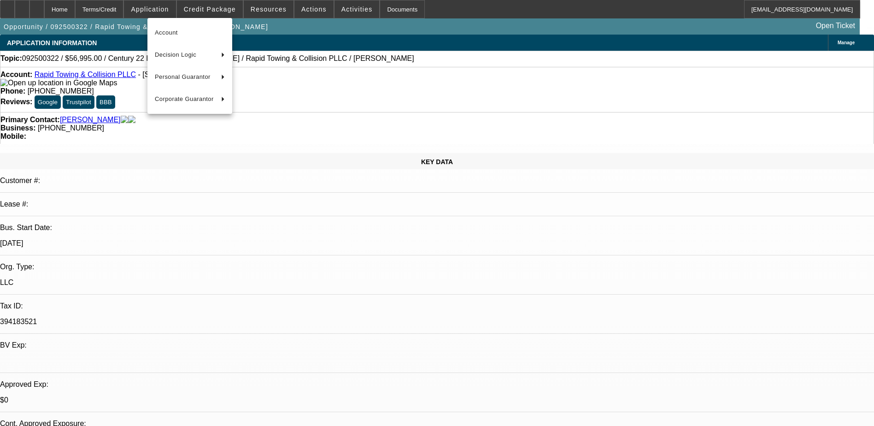
click at [218, 12] on div at bounding box center [437, 213] width 874 height 426
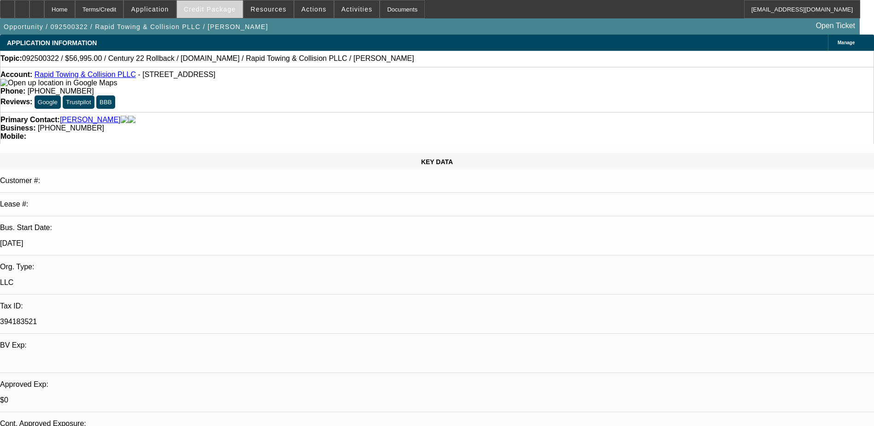
click at [219, 12] on span "Credit Package" at bounding box center [210, 9] width 52 height 7
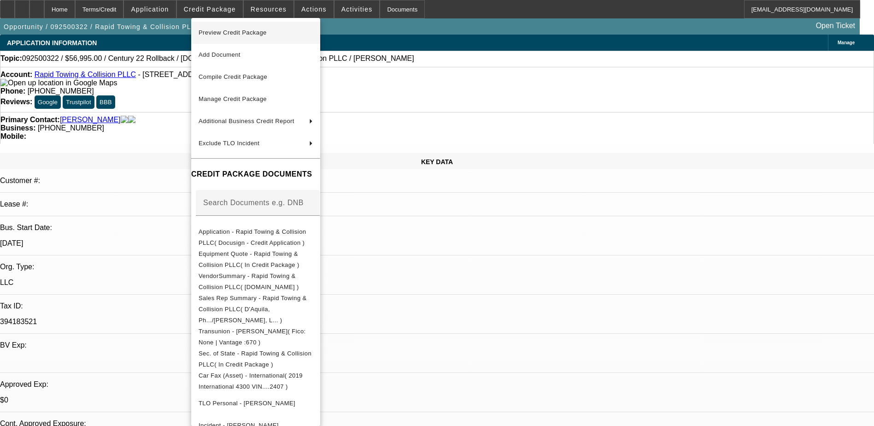
click at [288, 35] on span "Preview Credit Package" at bounding box center [256, 32] width 114 height 11
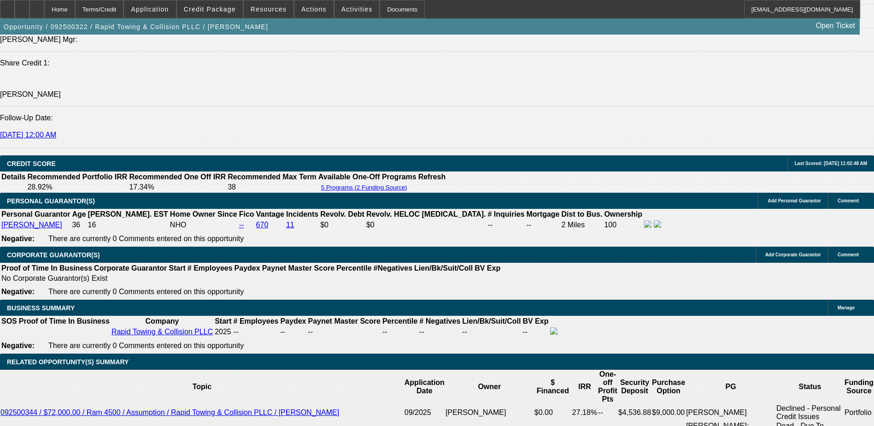
scroll to position [1244, 0]
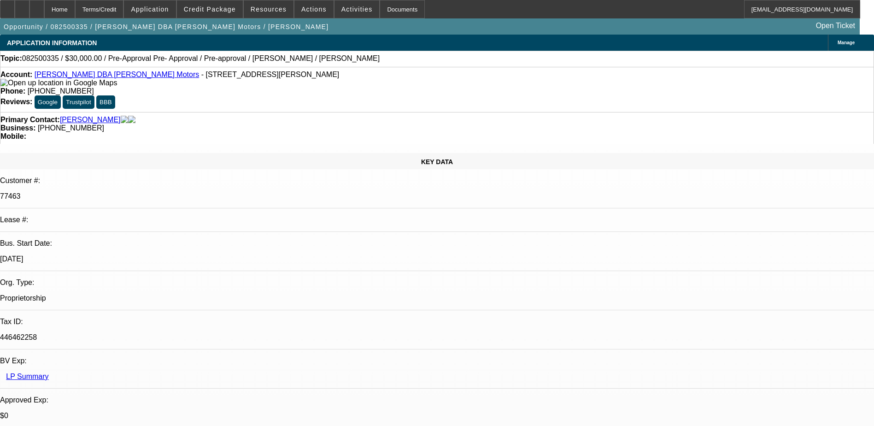
select select "0"
select select "6"
select select "0"
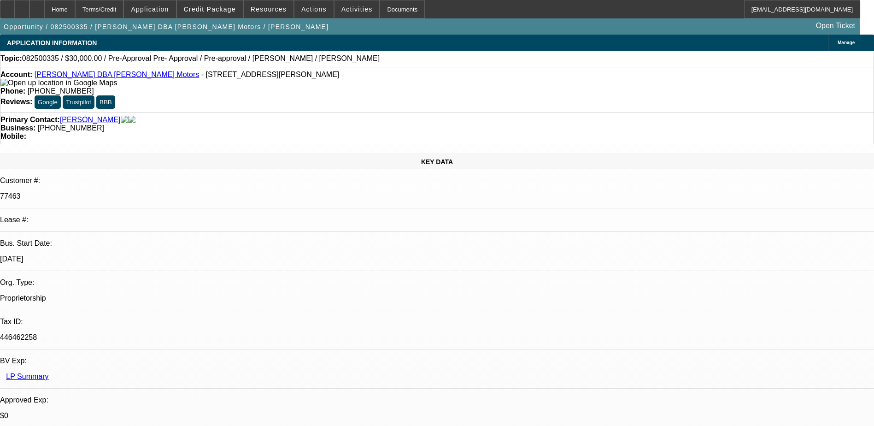
select select "0"
select select "6"
select select "0"
select select "2"
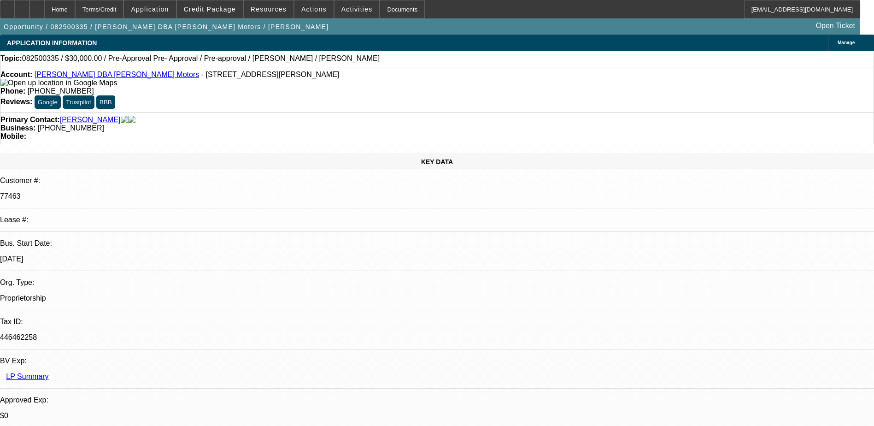
select select "2"
select select "0"
select select "6"
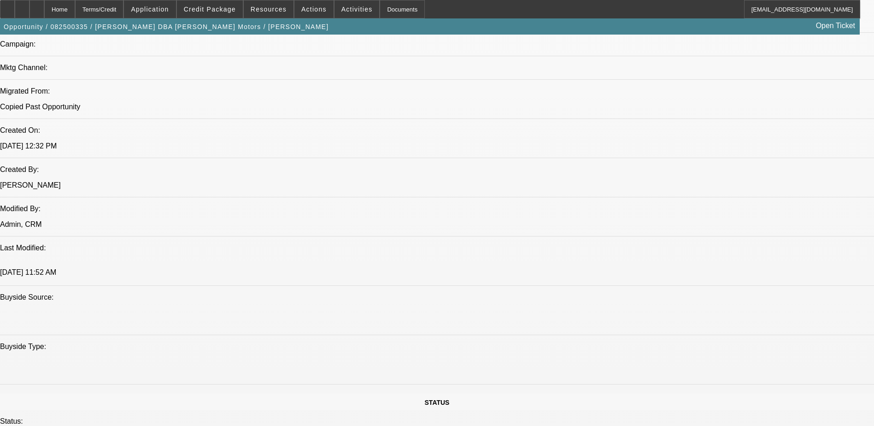
scroll to position [507, 0]
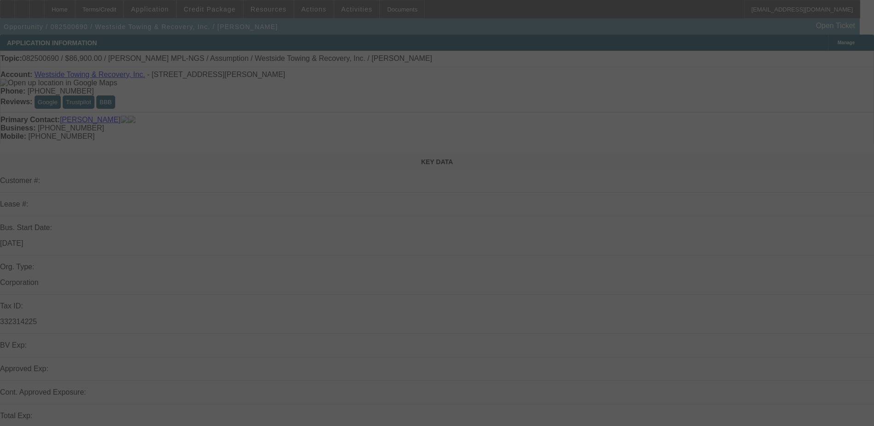
click at [664, 297] on div at bounding box center [437, 213] width 874 height 426
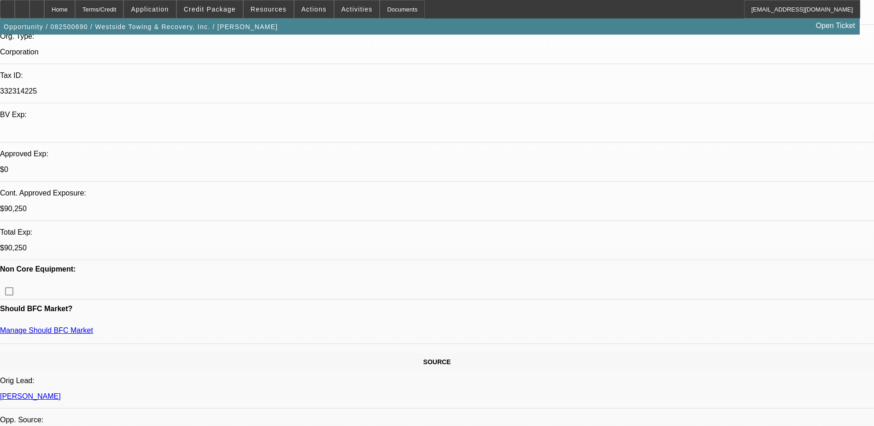
select select "2"
select select "0.1"
select select "2"
select select "0.1"
select select "0"
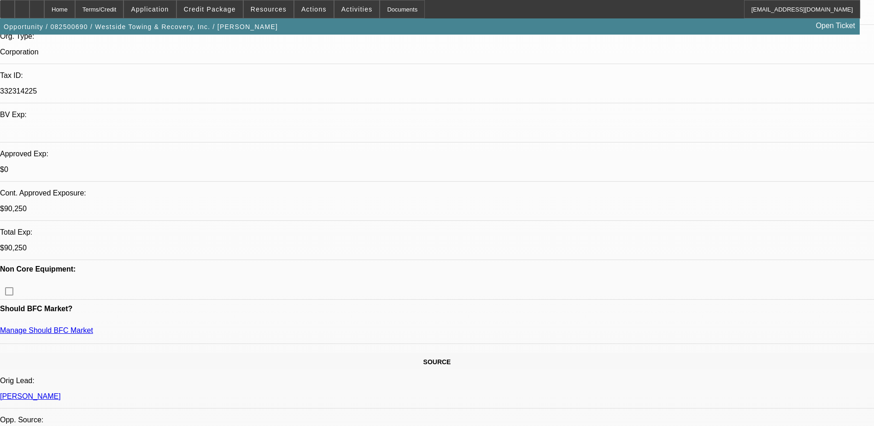
select select "0"
select select "0.1"
select select "0"
select select "0.1"
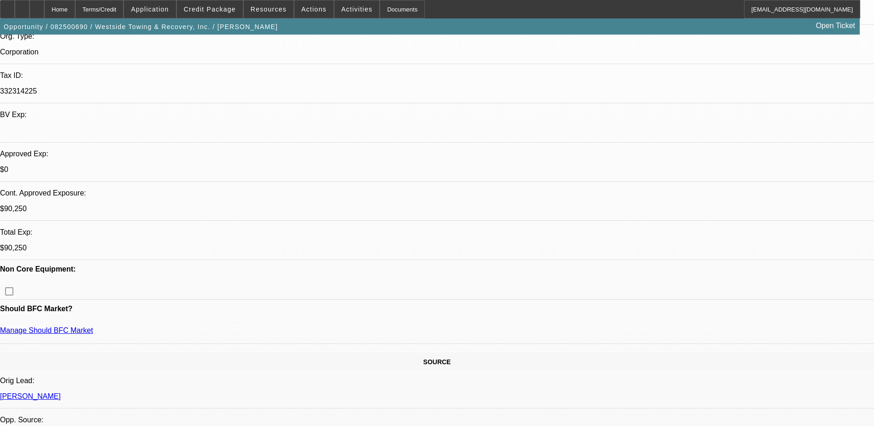
select select "1"
select select "2"
select select "4"
select select "1"
select select "2"
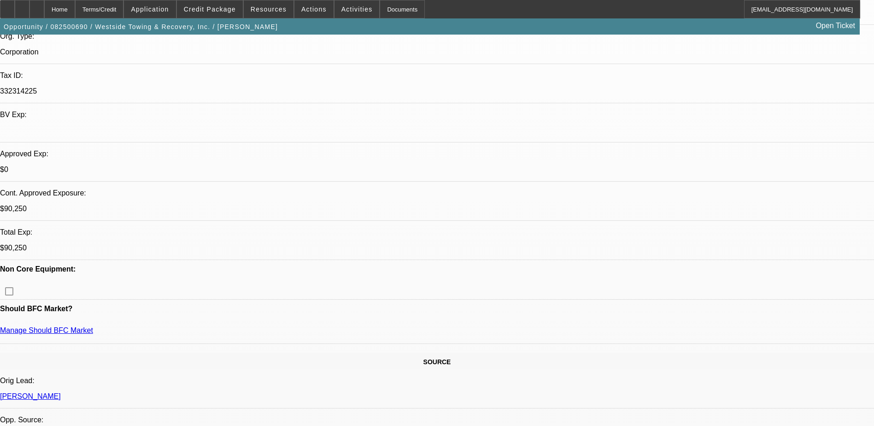
select select "4"
select select "1"
select select "4"
select select "1"
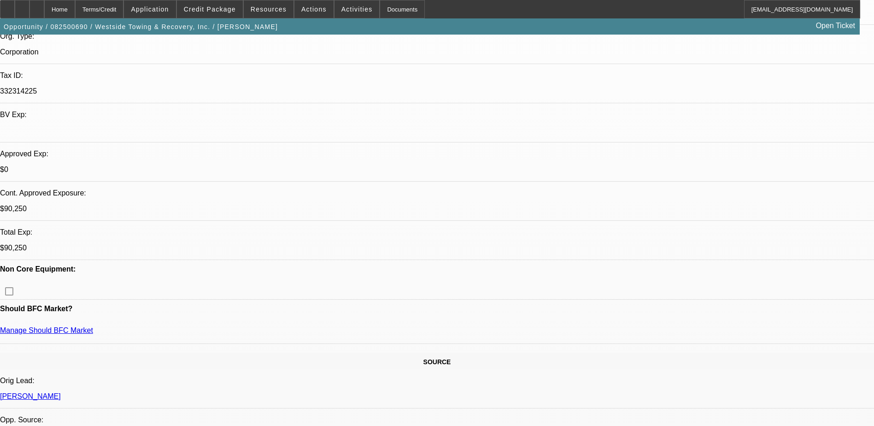
select select "1"
select select "4"
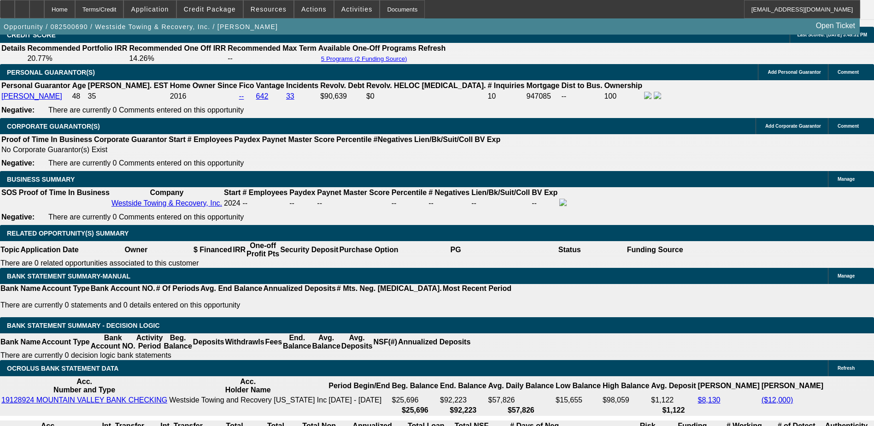
scroll to position [1337, 0]
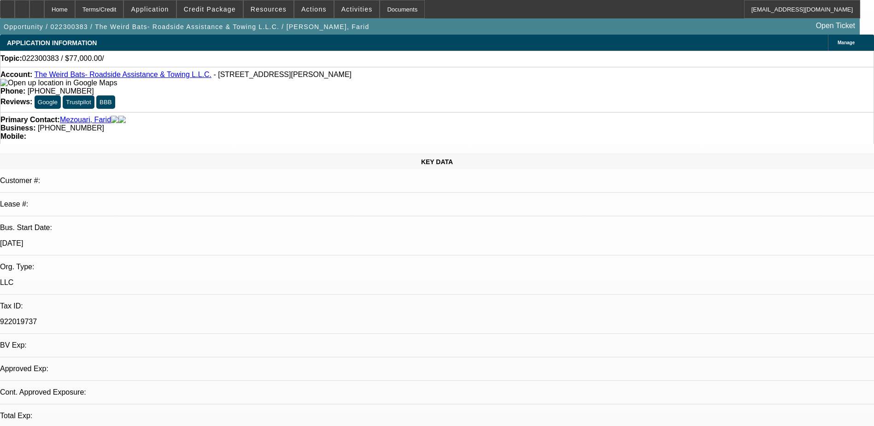
select select "0"
select select "2"
select select "0.1"
select select "1"
select select "2"
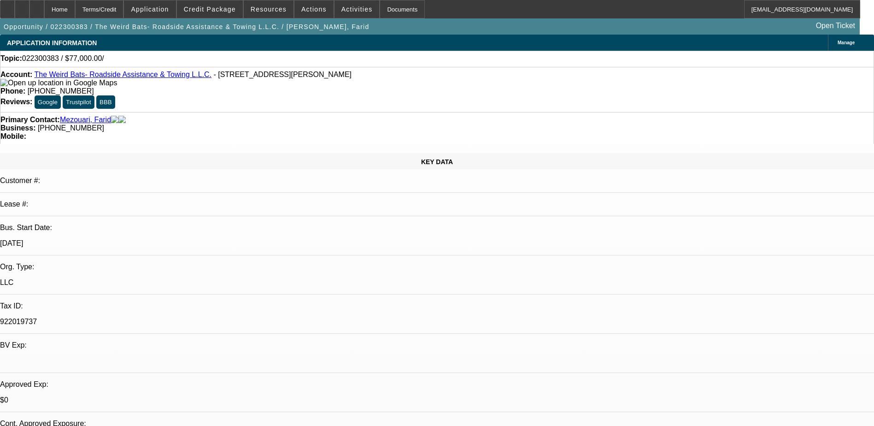
select select "4"
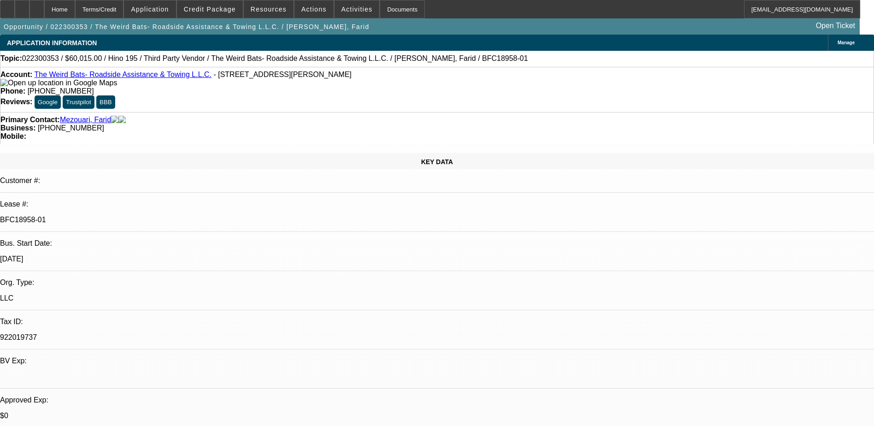
select select "0"
select select "2"
select select "0.1"
select select "0"
select select "2"
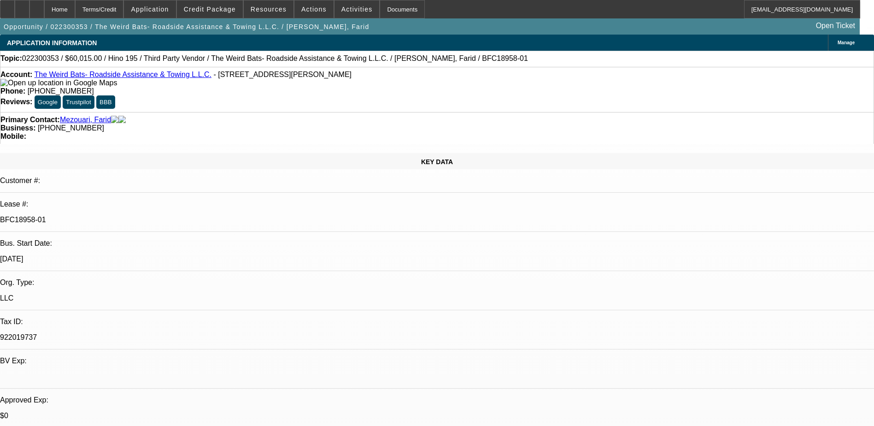
select select "0.1"
select select "0"
select select "2"
select select "0.1"
select select "0"
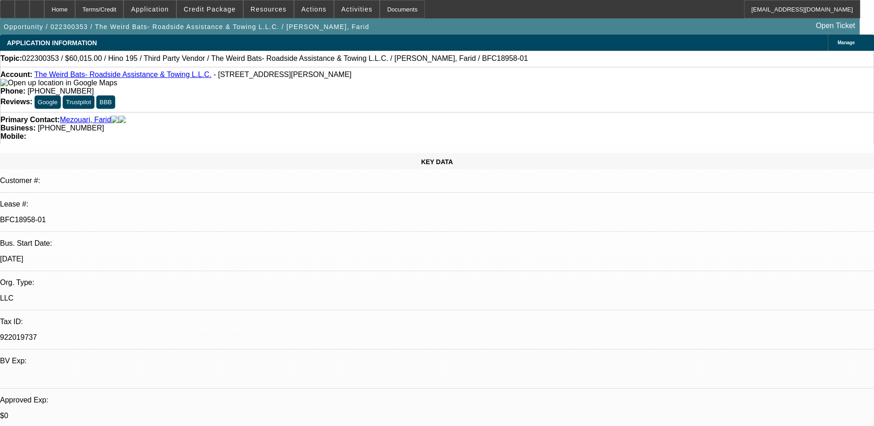
select select "2"
select select "0.1"
select select "1"
select select "2"
select select "4"
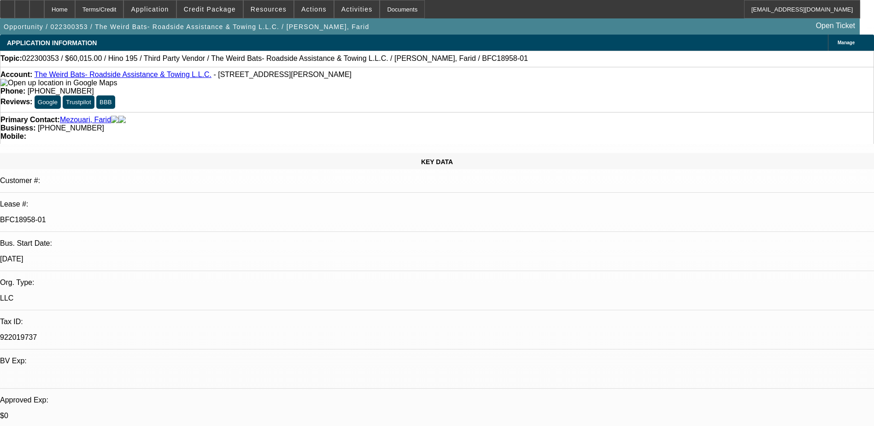
select select "1"
select select "2"
select select "4"
select select "1"
select select "2"
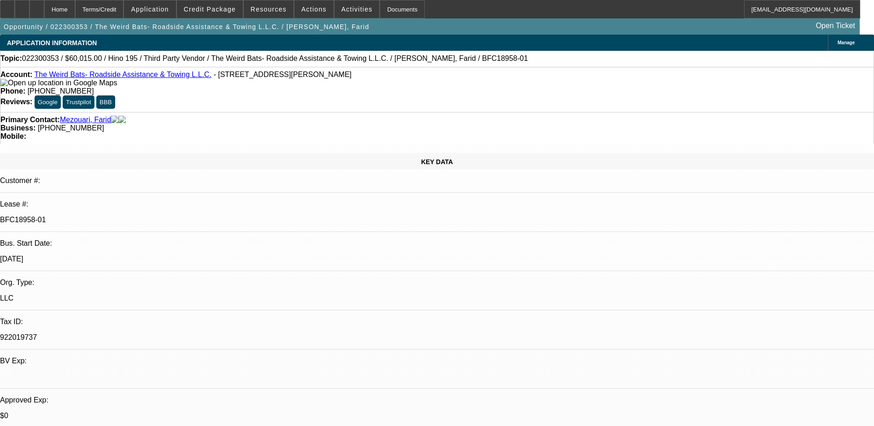
select select "4"
select select "1"
select select "2"
select select "4"
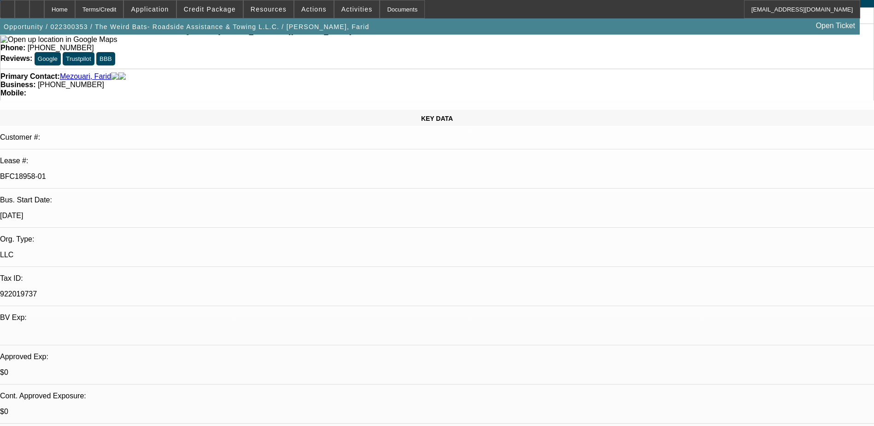
scroll to position [138, 0]
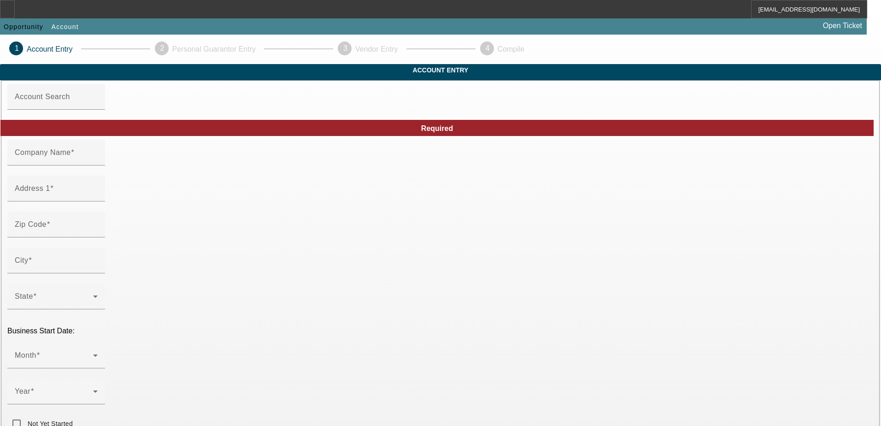
type input "Garden of Eden Holdings LLC/[PERSON_NAME]"
type input "[PHONE_NUMBER]"
